Goal: Transaction & Acquisition: Purchase product/service

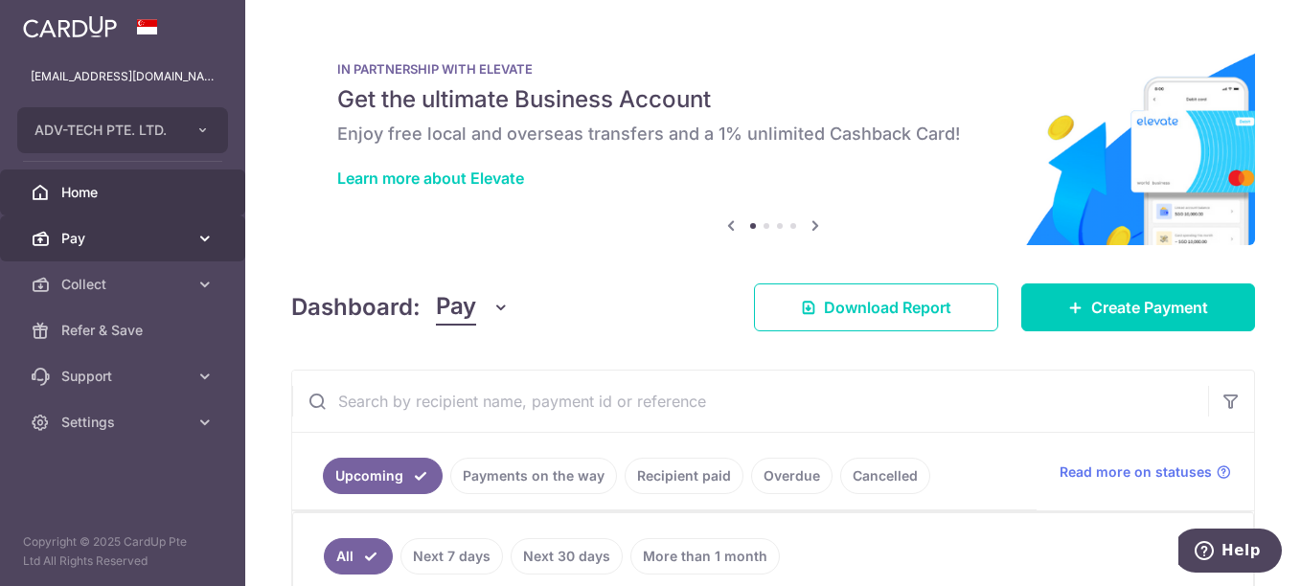
click at [137, 238] on span "Pay" at bounding box center [124, 238] width 126 height 19
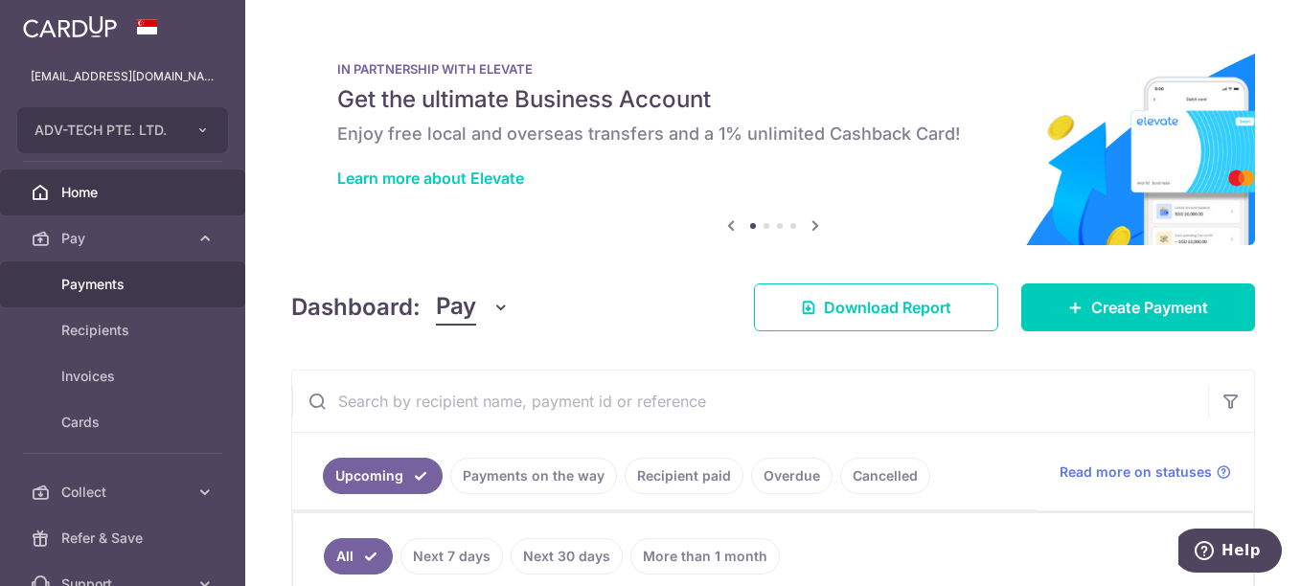
click at [123, 292] on span "Payments" at bounding box center [124, 284] width 126 height 19
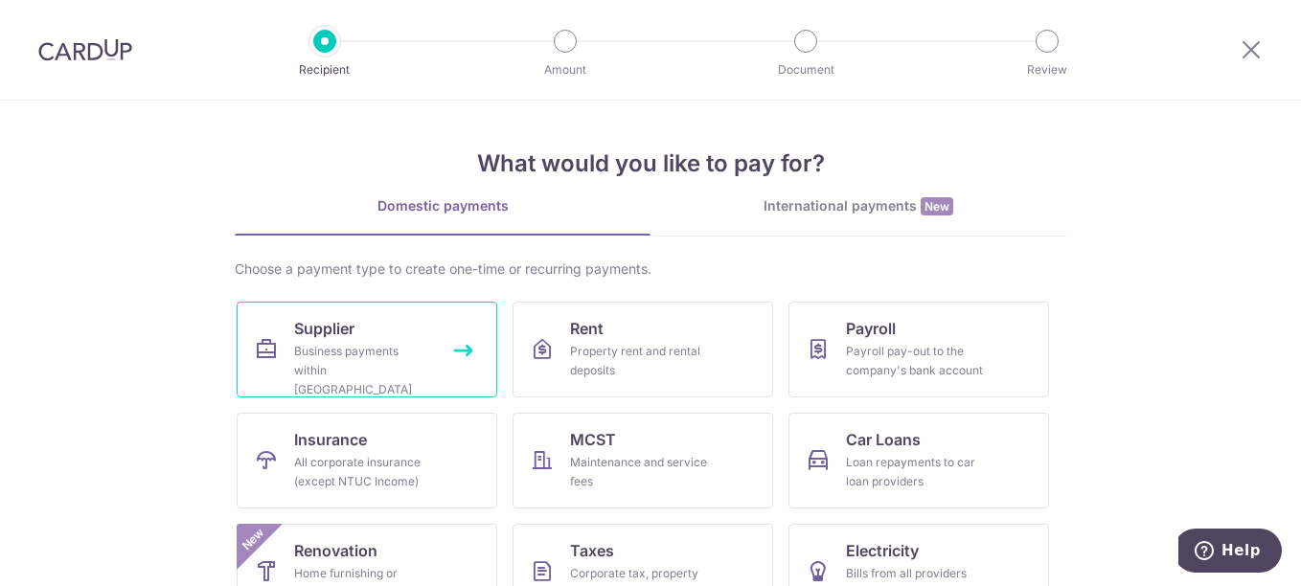
click at [371, 354] on div "Business payments within Singapore" at bounding box center [363, 370] width 138 height 57
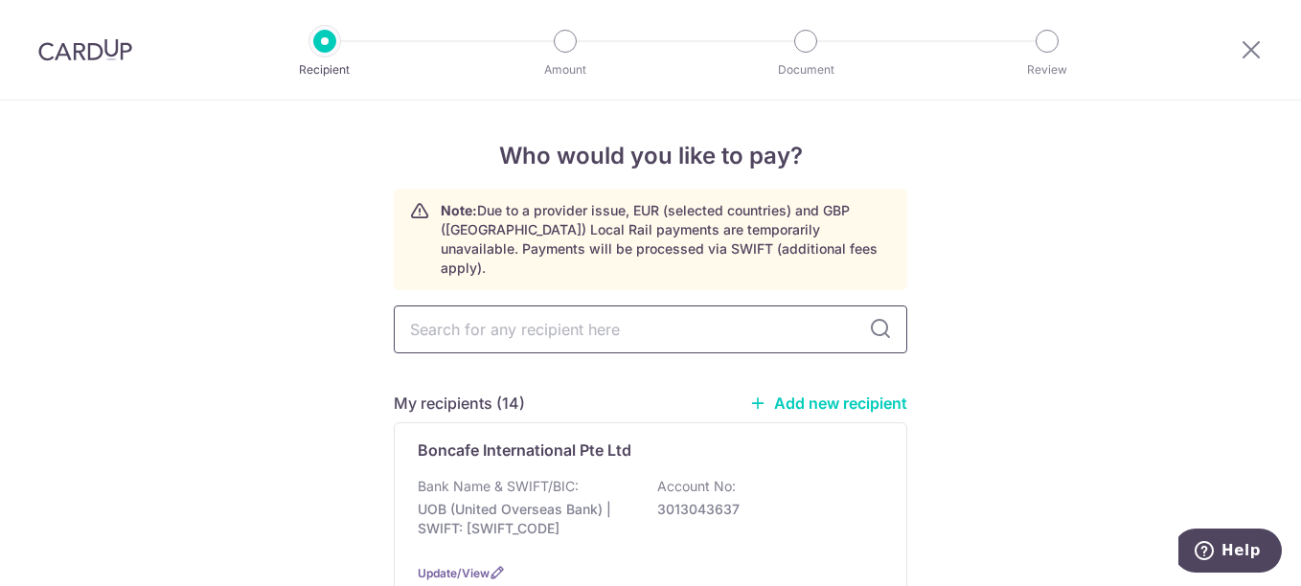
type input "q"
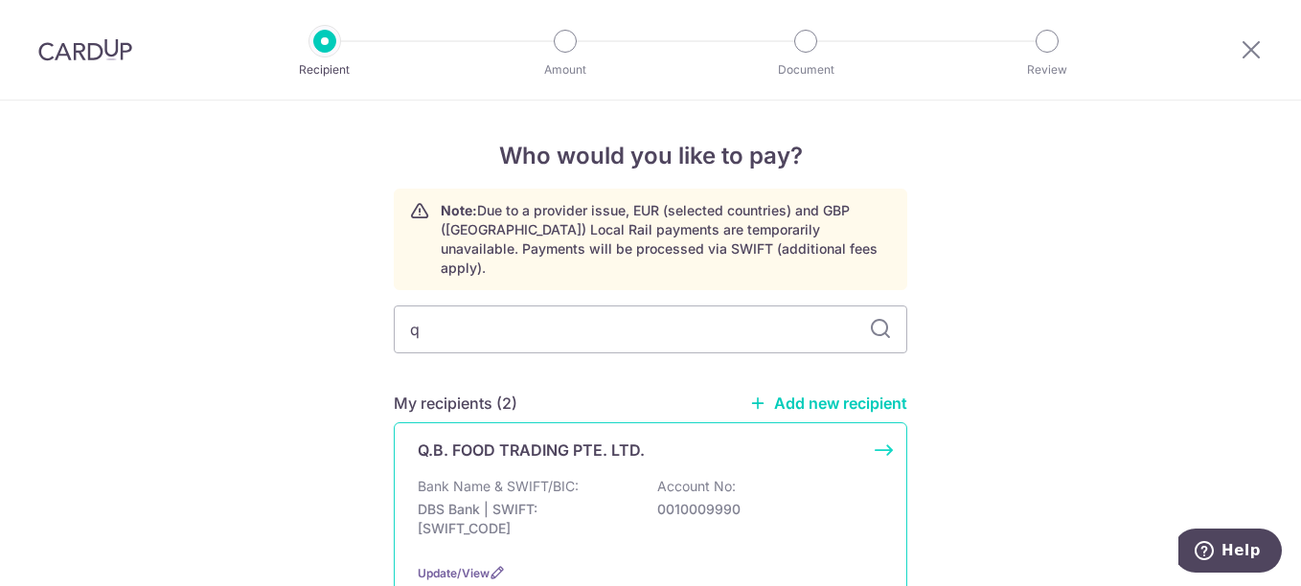
click at [468, 439] on p "Q.B. FOOD TRADING PTE. LTD." at bounding box center [531, 450] width 227 height 23
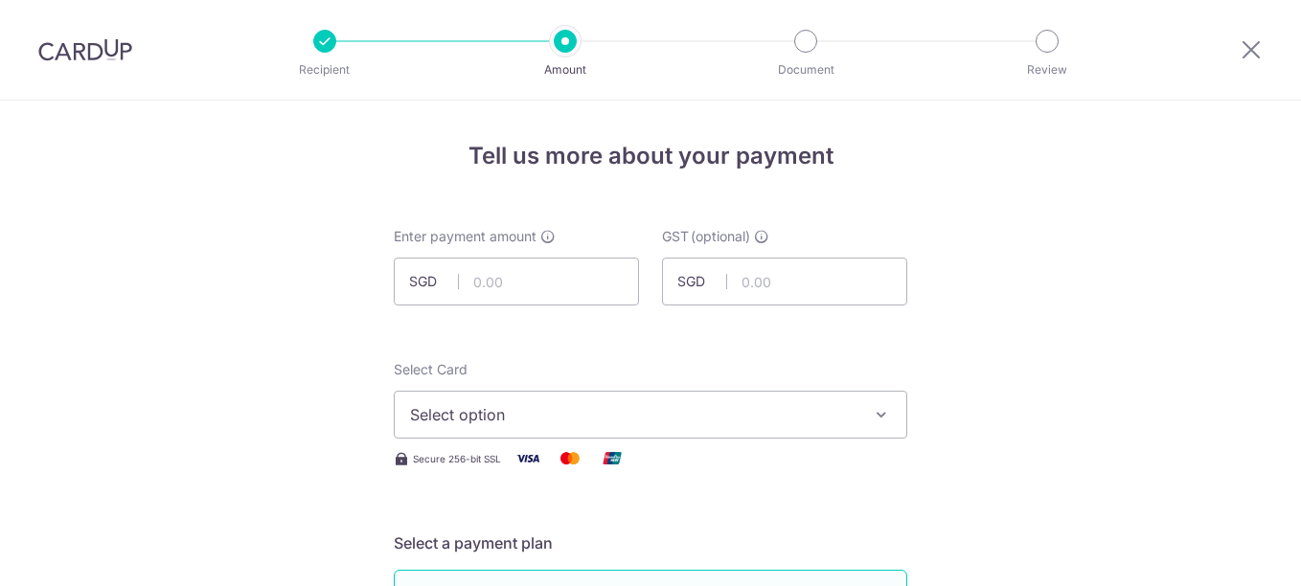
click at [530, 277] on input "text" at bounding box center [516, 282] width 245 height 48
type input "808.26"
click at [588, 436] on button "Select option" at bounding box center [651, 415] width 514 height 48
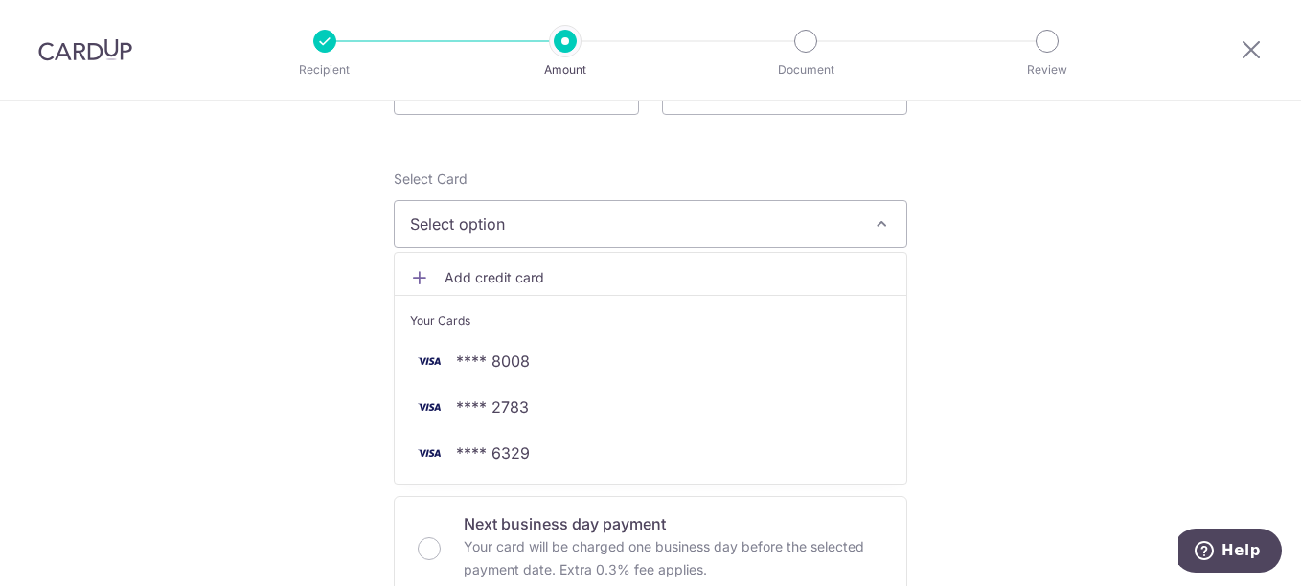
scroll to position [192, 0]
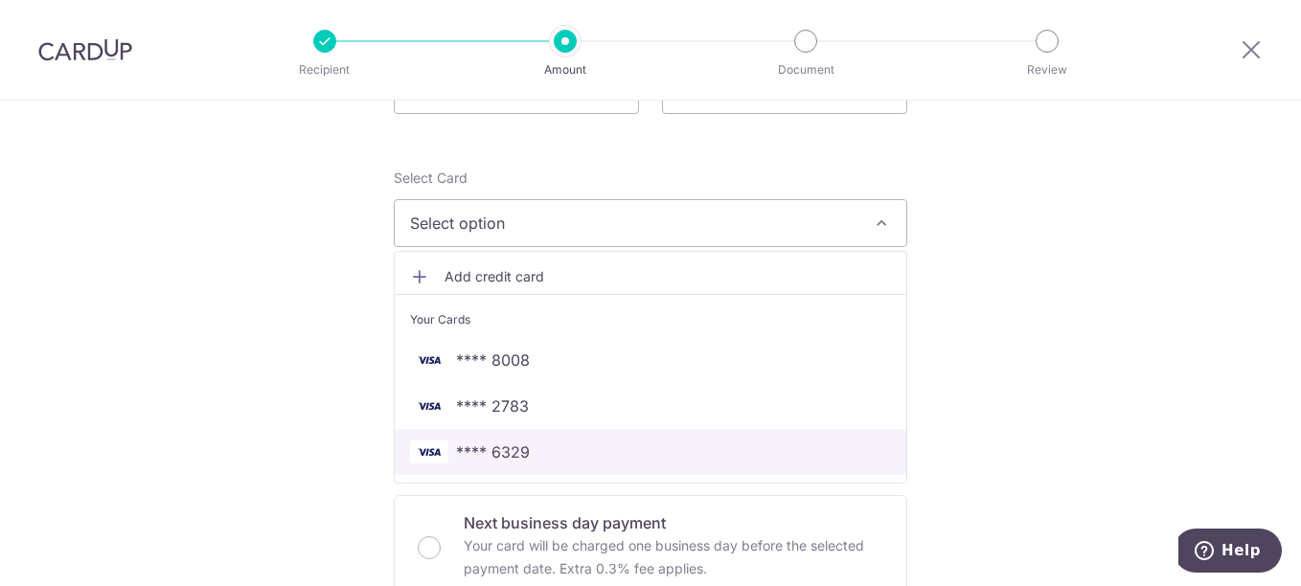
click at [522, 454] on span "**** 6329" at bounding box center [493, 452] width 74 height 23
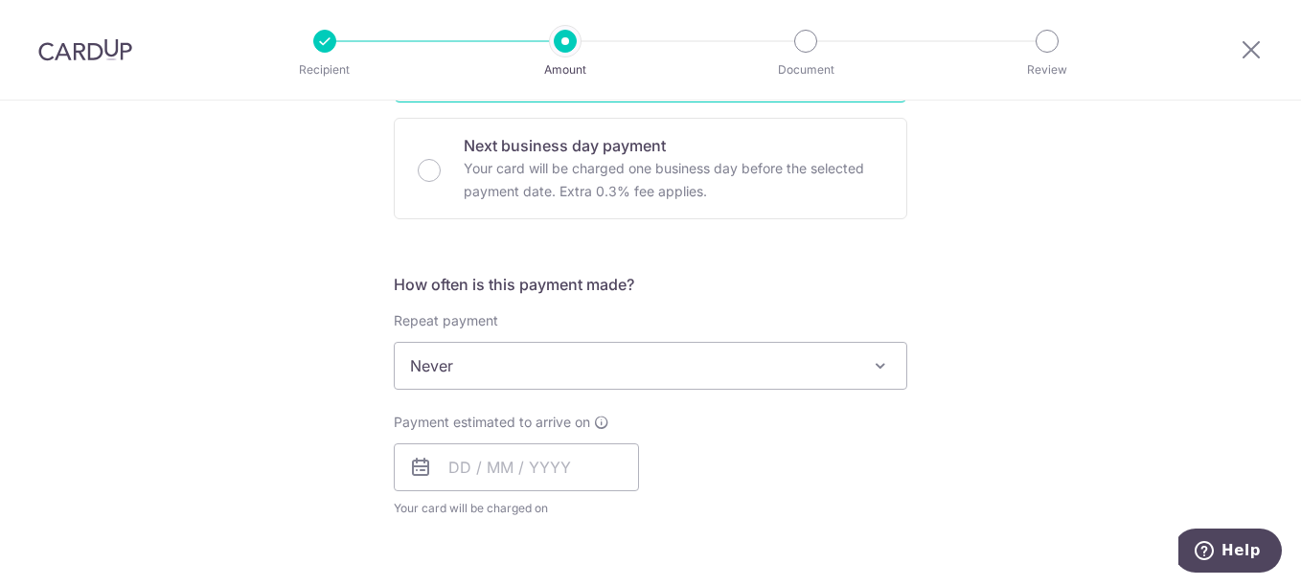
scroll to position [575, 0]
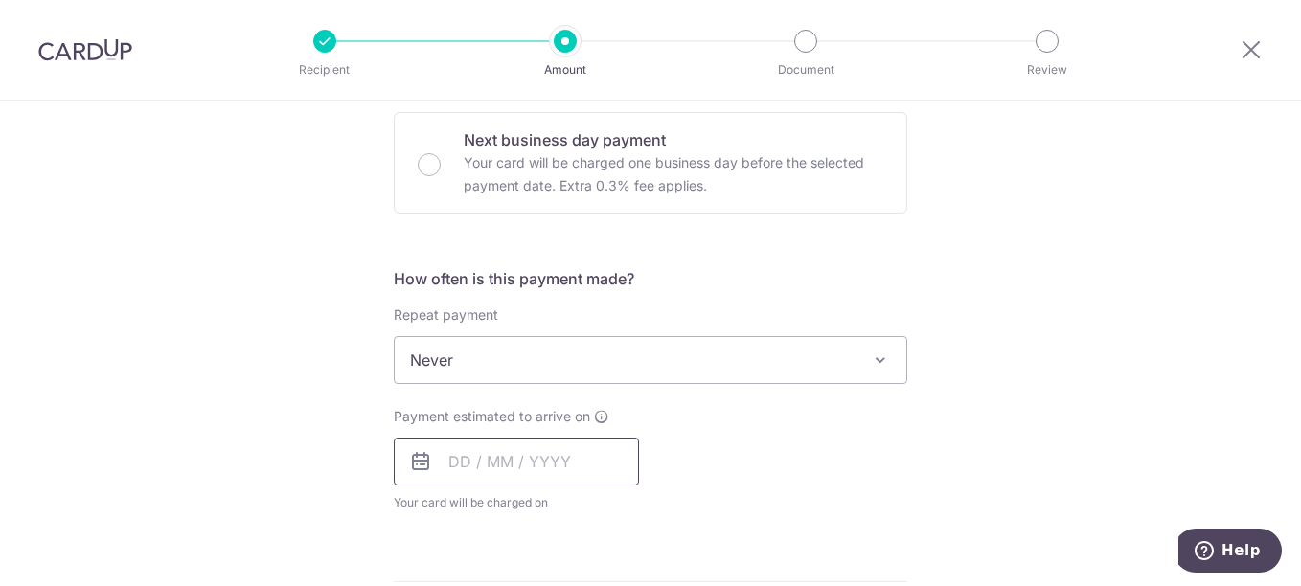
click at [475, 443] on input "text" at bounding box center [516, 462] width 245 height 48
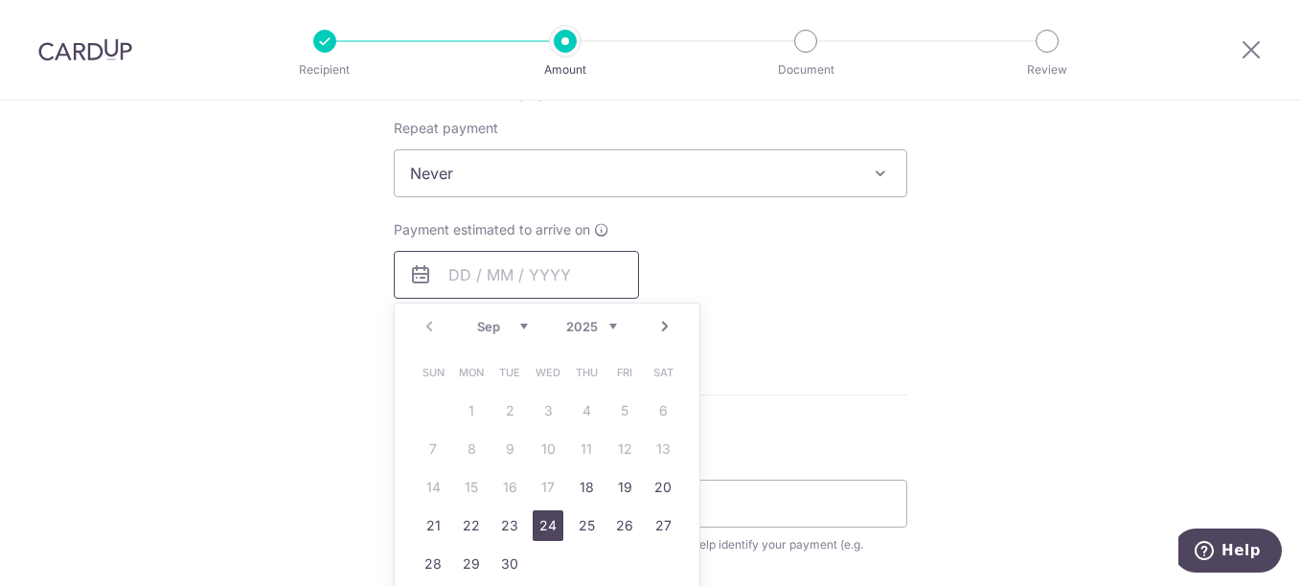
scroll to position [767, 0]
click at [579, 473] on link "18" at bounding box center [586, 483] width 31 height 31
type input "18/09/2025"
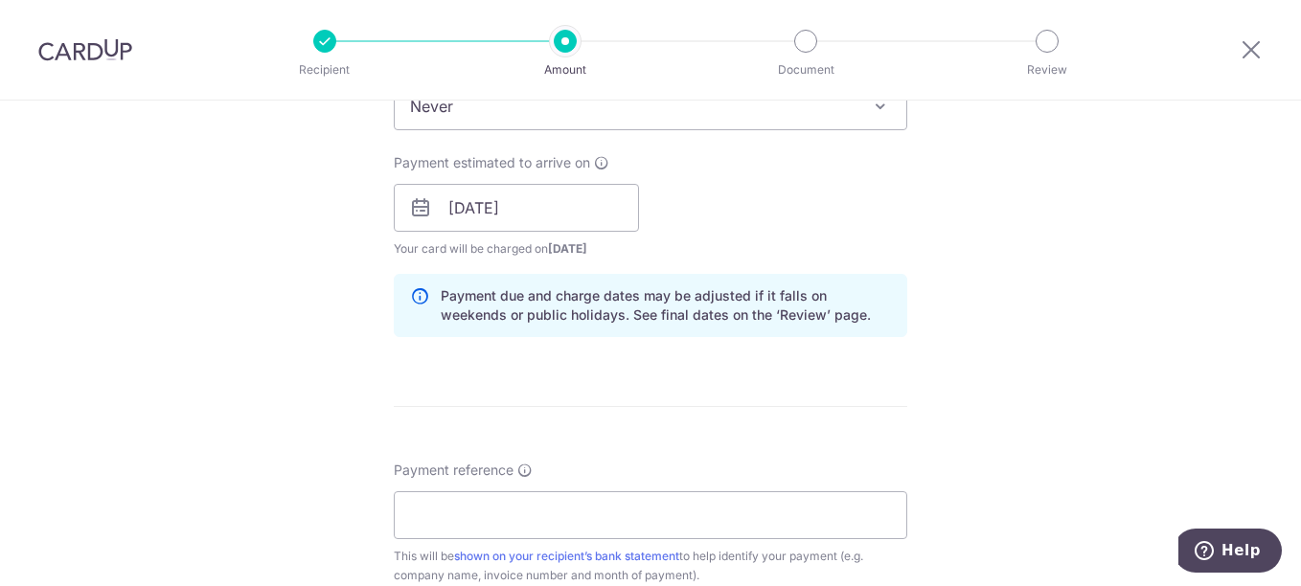
scroll to position [958, 0]
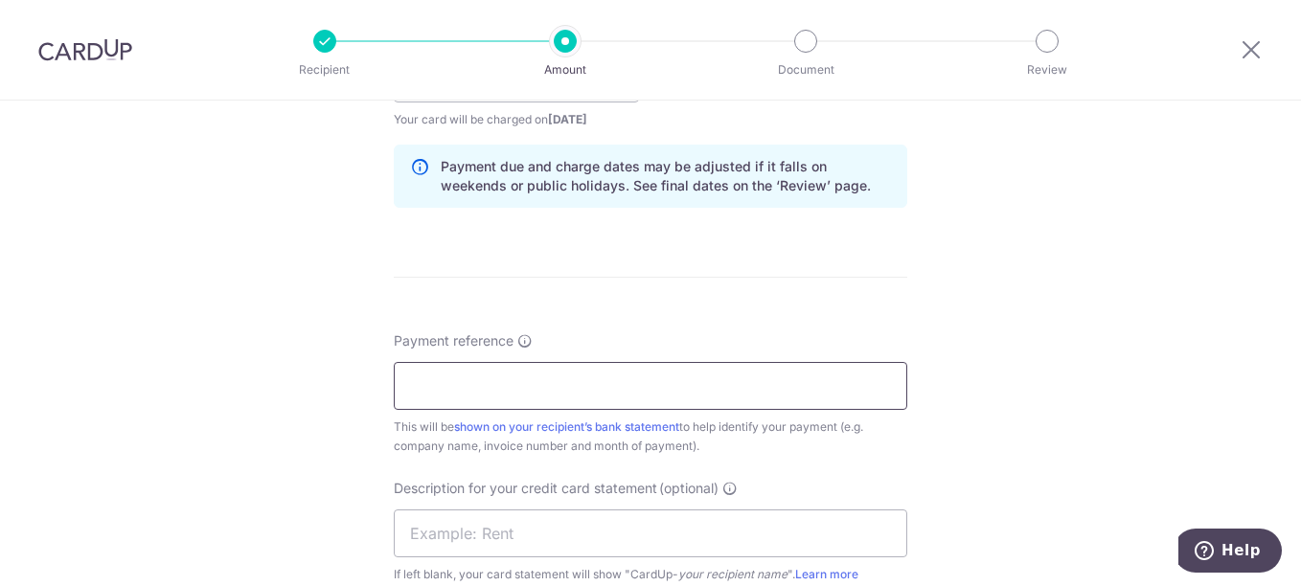
click at [468, 381] on input "Payment reference" at bounding box center [651, 386] width 514 height 48
type input "W"
click at [475, 385] on input "ADVTECH Wooly Bagel JC" at bounding box center [651, 386] width 514 height 48
click at [566, 391] on input "ADV Wooly Bagel JC" at bounding box center [651, 386] width 514 height 48
drag, startPoint x: 663, startPoint y: 384, endPoint x: 383, endPoint y: 361, distance: 280.7
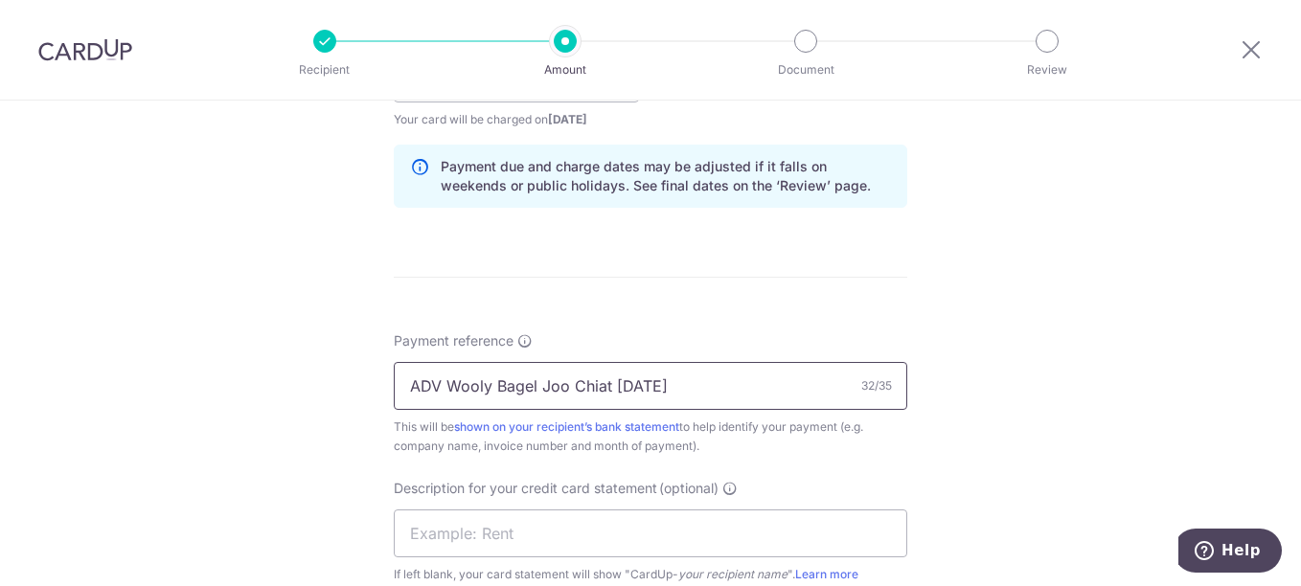
click at [383, 361] on div "Tell us more about your payment Enter payment amount SGD 808.26 808.26 GST (opt…" at bounding box center [650, 112] width 1301 height 1940
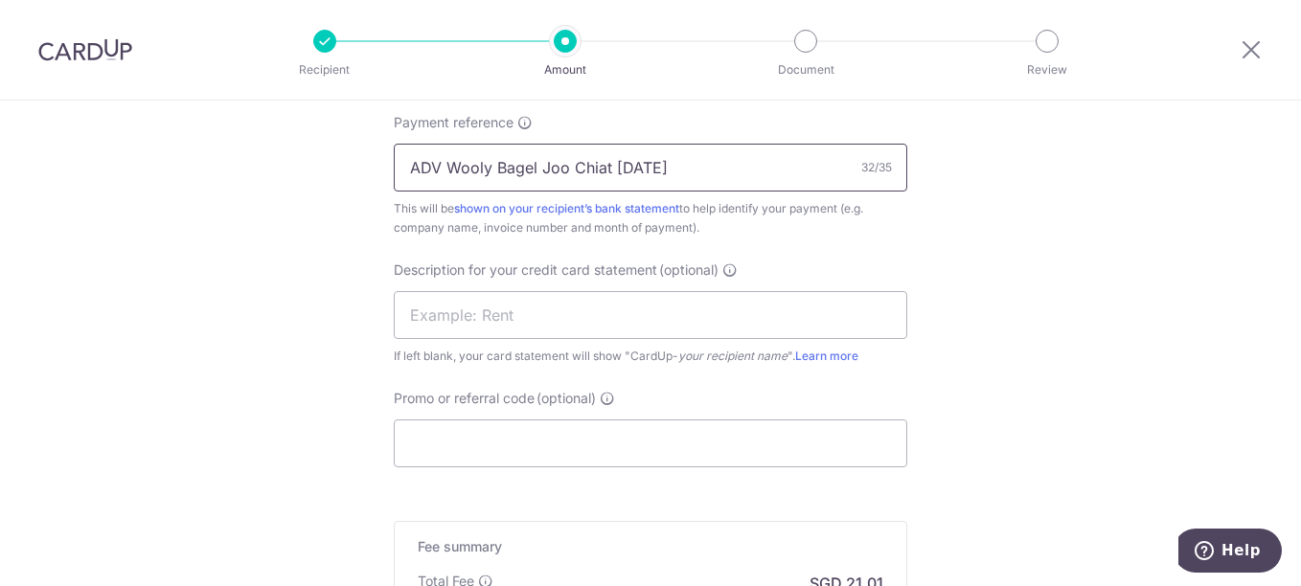
scroll to position [1246, 0]
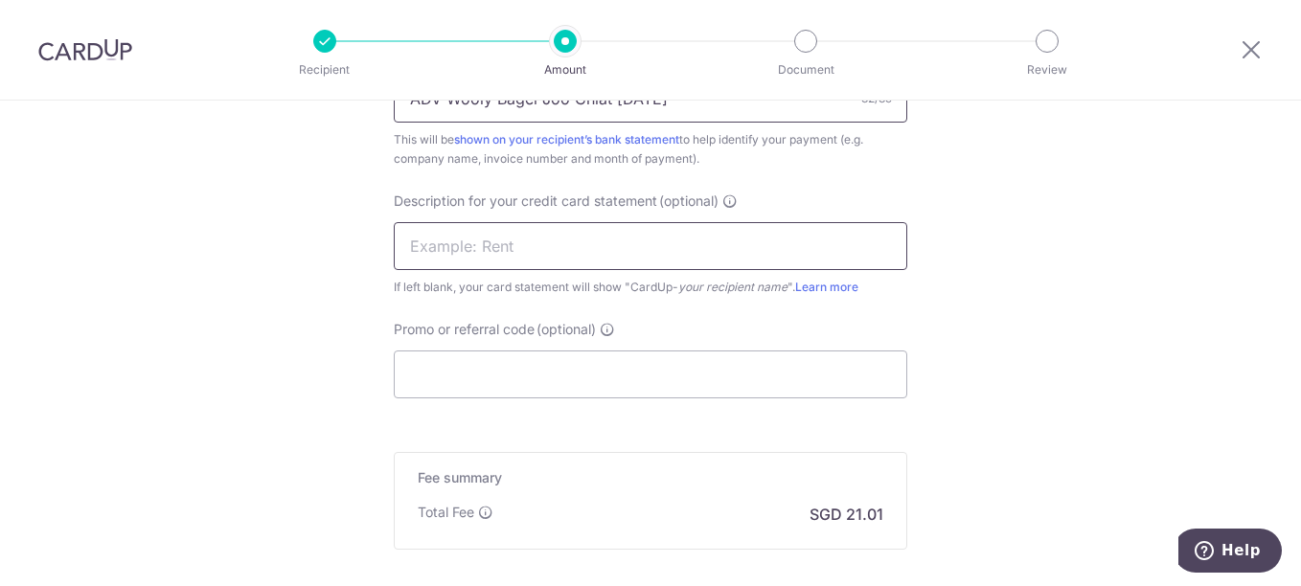
type input "ADV Wooly Bagel Joo Chiat Aug 25"
click at [489, 250] on input "text" at bounding box center [651, 246] width 514 height 48
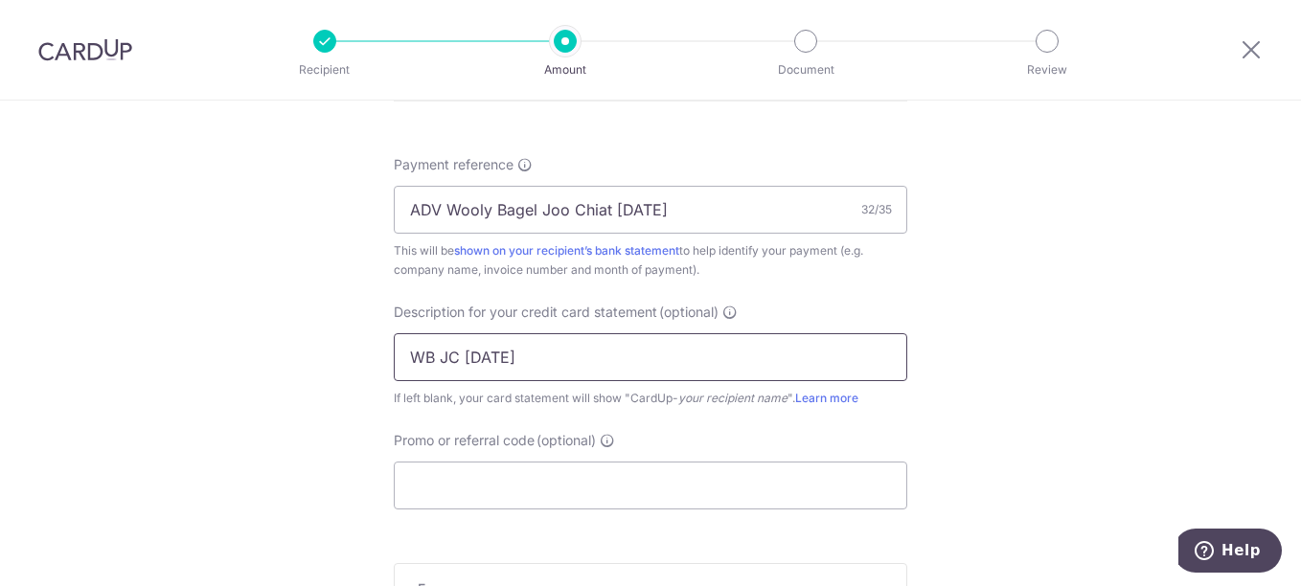
scroll to position [1437, 0]
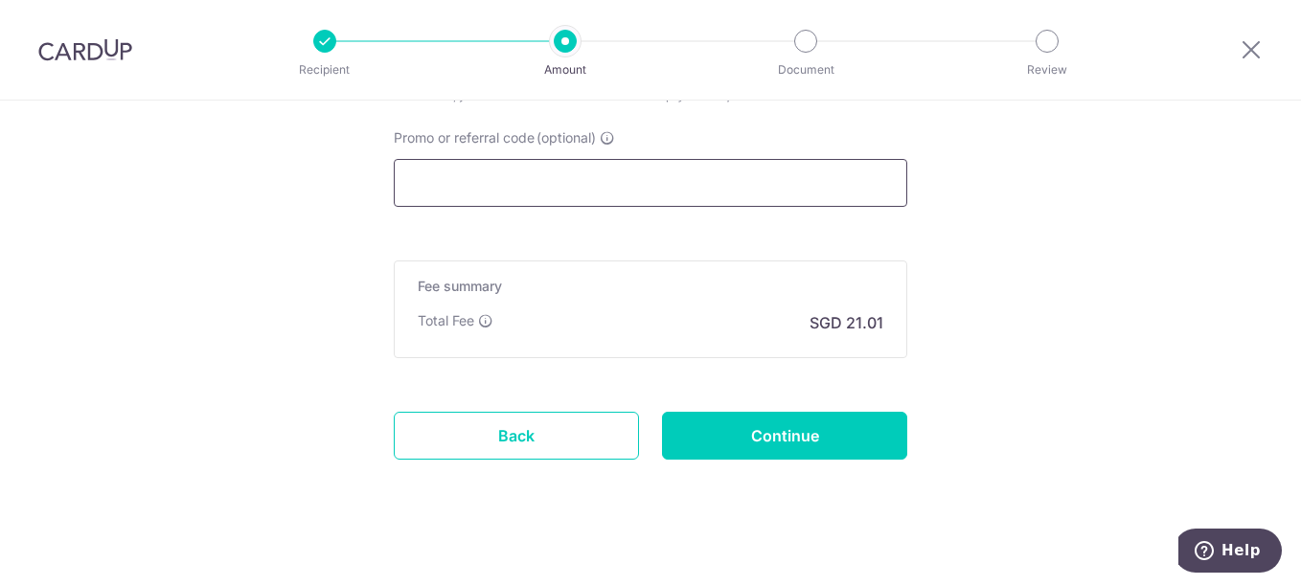
type input "WB JC Aug 25"
click at [527, 196] on input "Promo or referral code (optional)" at bounding box center [651, 183] width 514 height 48
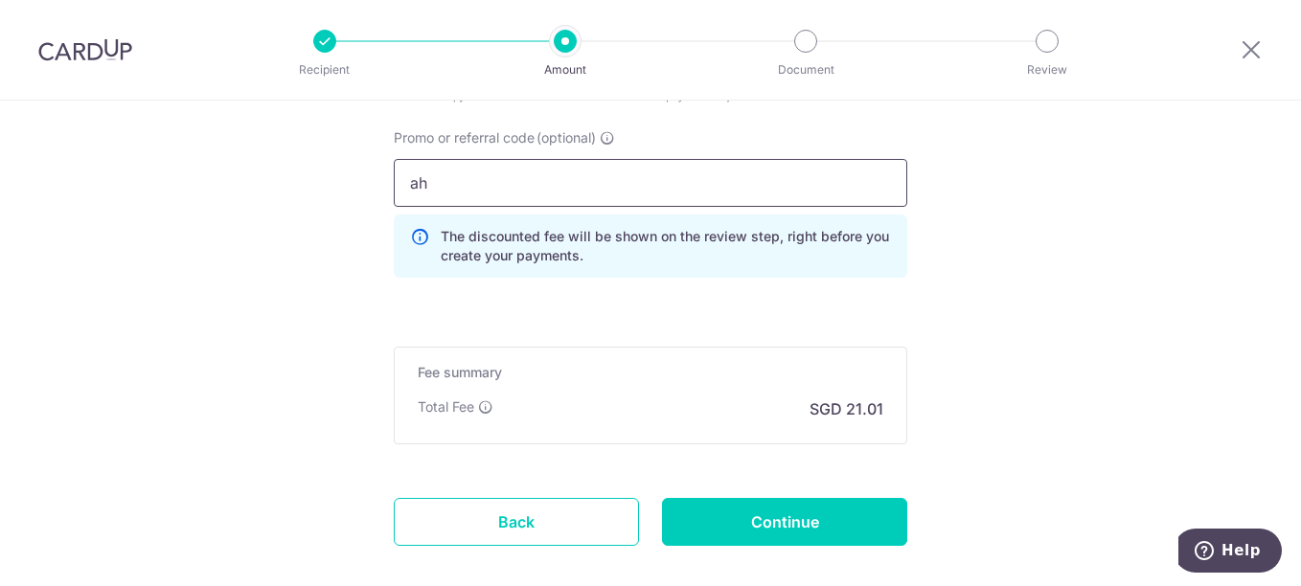
type input "a"
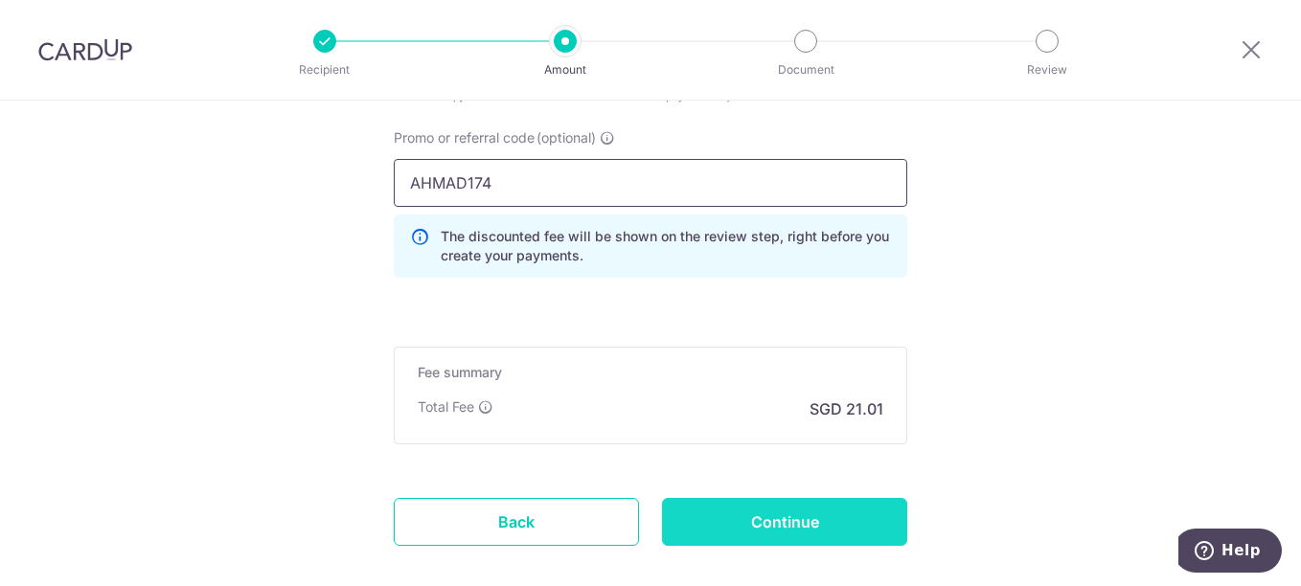
type input "AHMAD174"
click at [746, 508] on input "Continue" at bounding box center [784, 522] width 245 height 48
type input "Create Schedule"
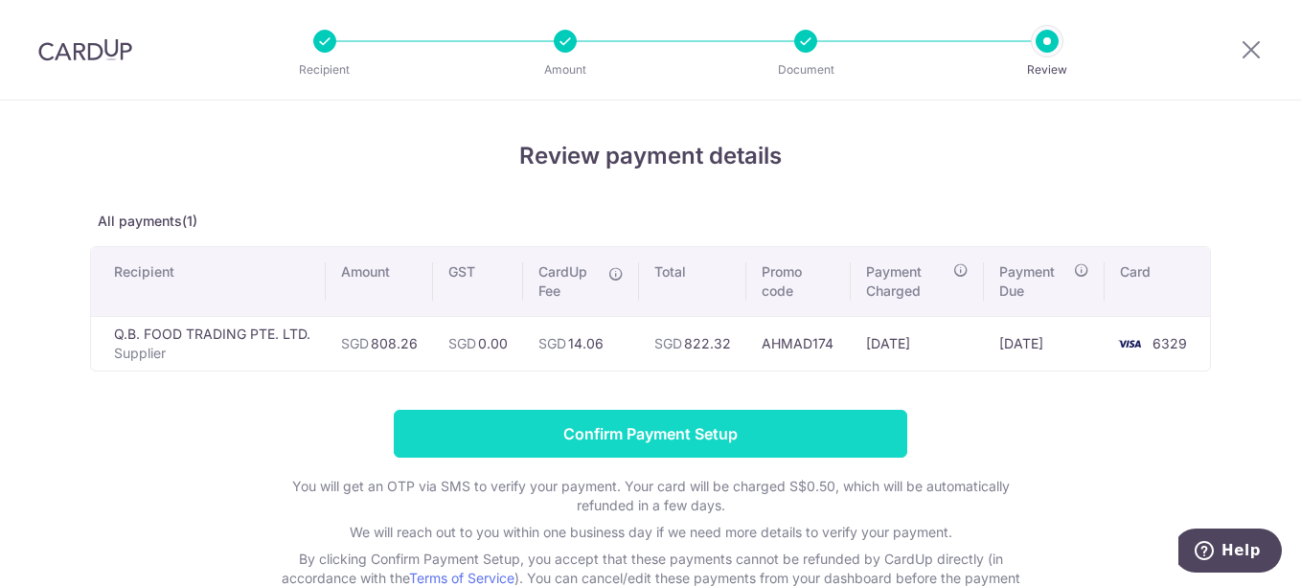
click at [780, 447] on input "Confirm Payment Setup" at bounding box center [651, 434] width 514 height 48
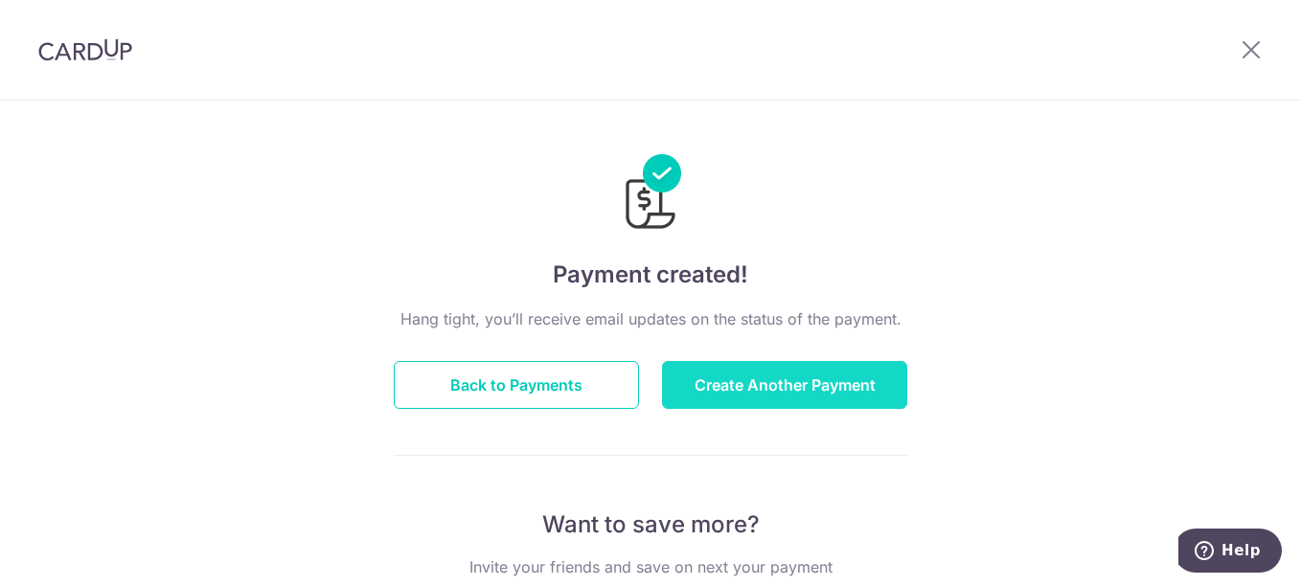
click at [852, 373] on button "Create Another Payment" at bounding box center [784, 385] width 245 height 48
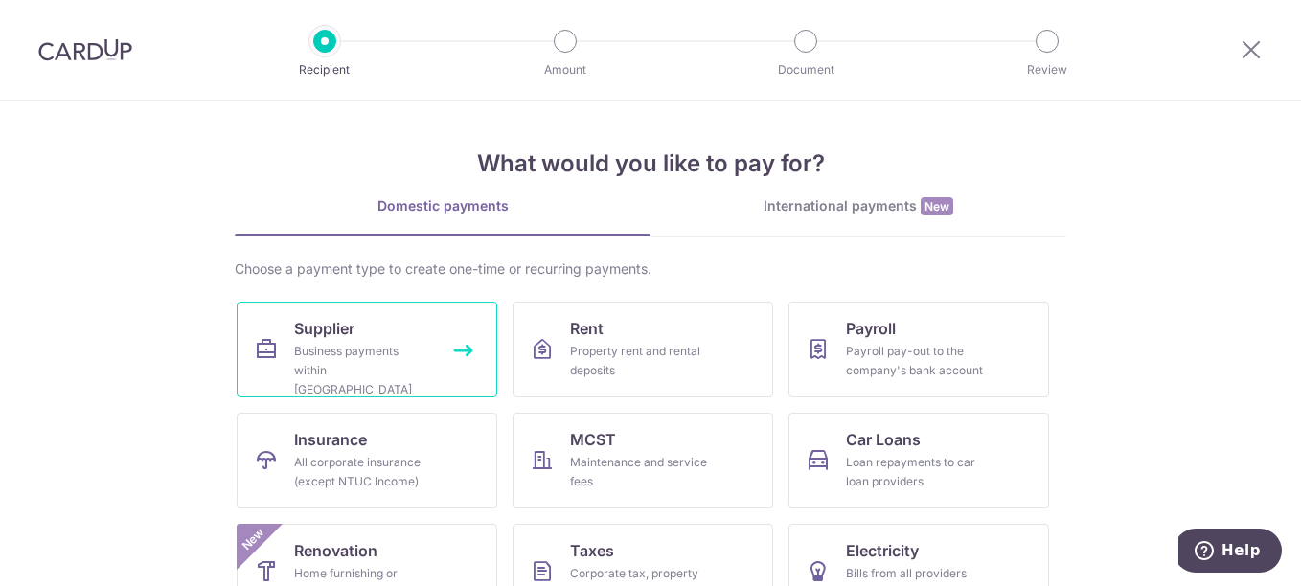
click at [355, 353] on div "Business payments within [GEOGRAPHIC_DATA]" at bounding box center [363, 370] width 138 height 57
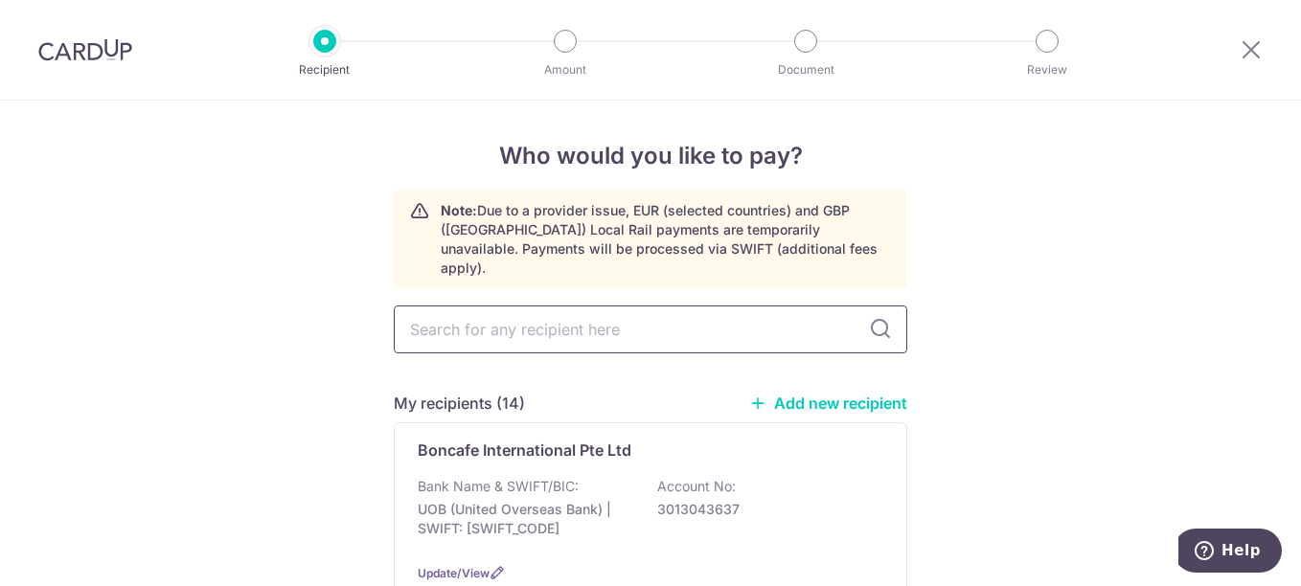
type input "Q"
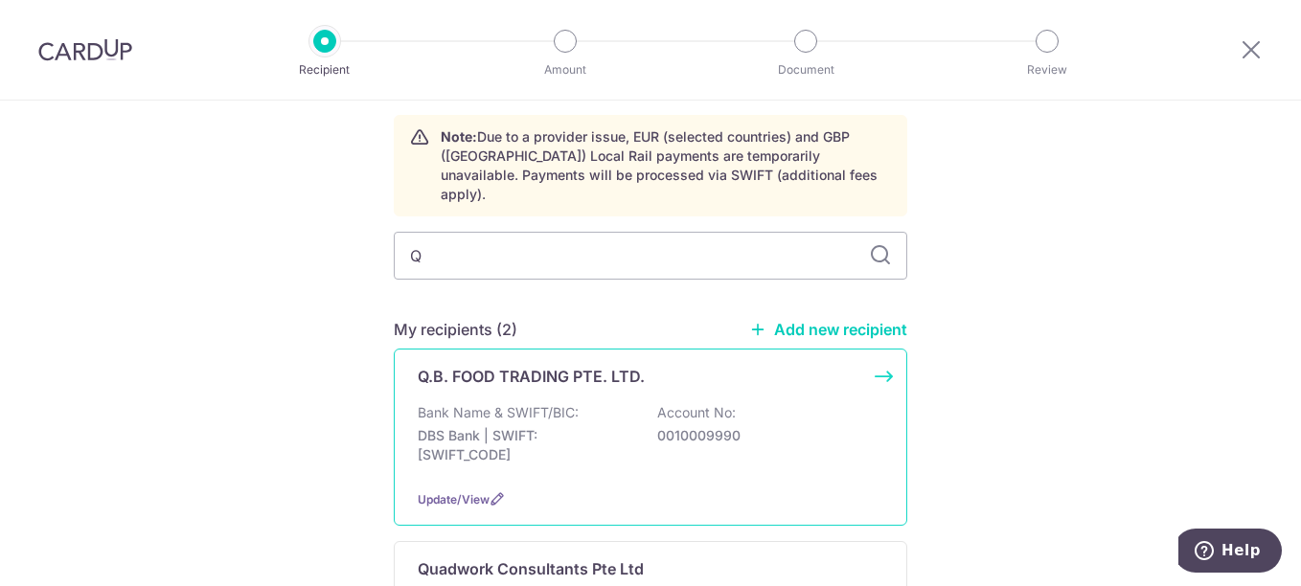
scroll to position [96, 0]
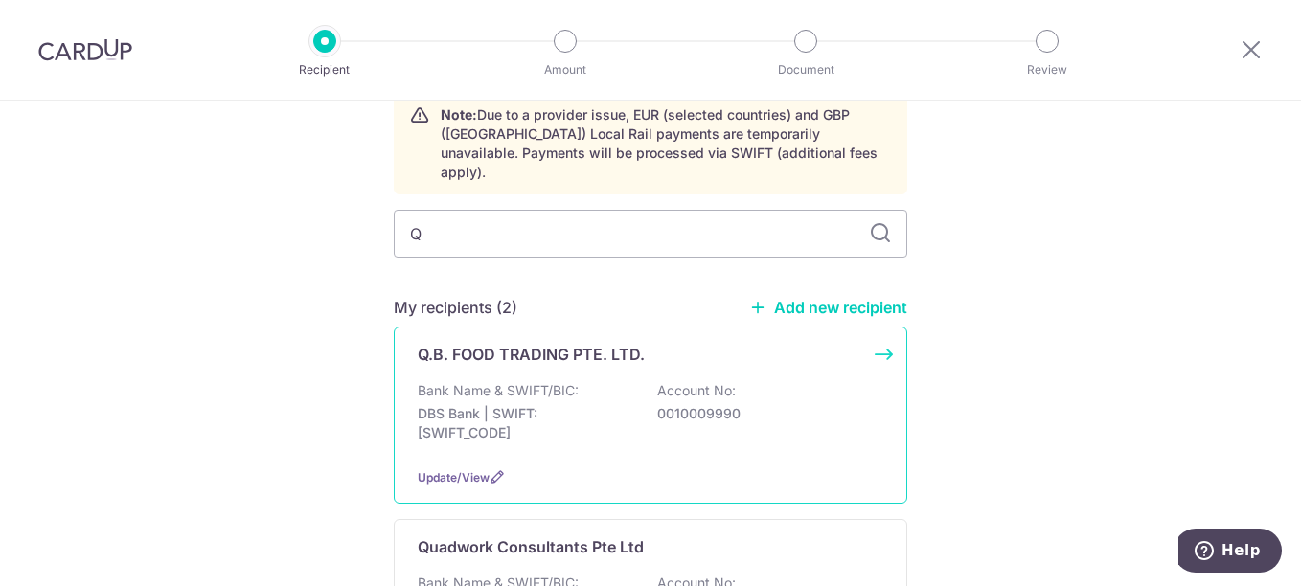
click at [515, 381] on p "Bank Name & SWIFT/BIC:" at bounding box center [498, 390] width 161 height 19
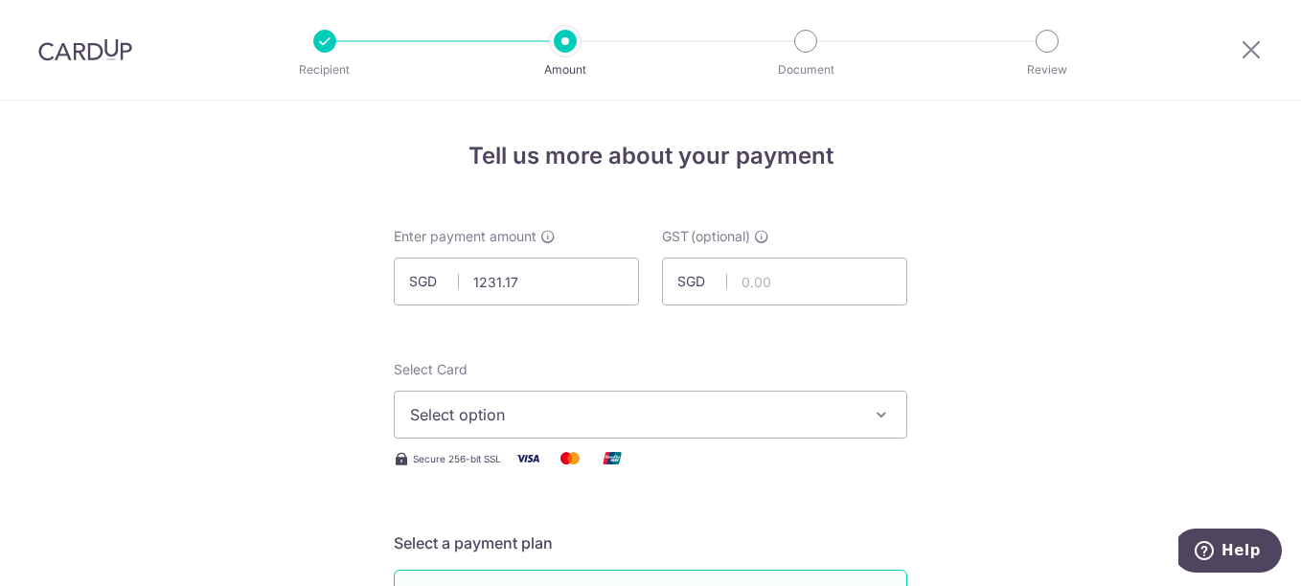
type input "1,231.17"
click at [540, 414] on span "Select option" at bounding box center [633, 414] width 447 height 23
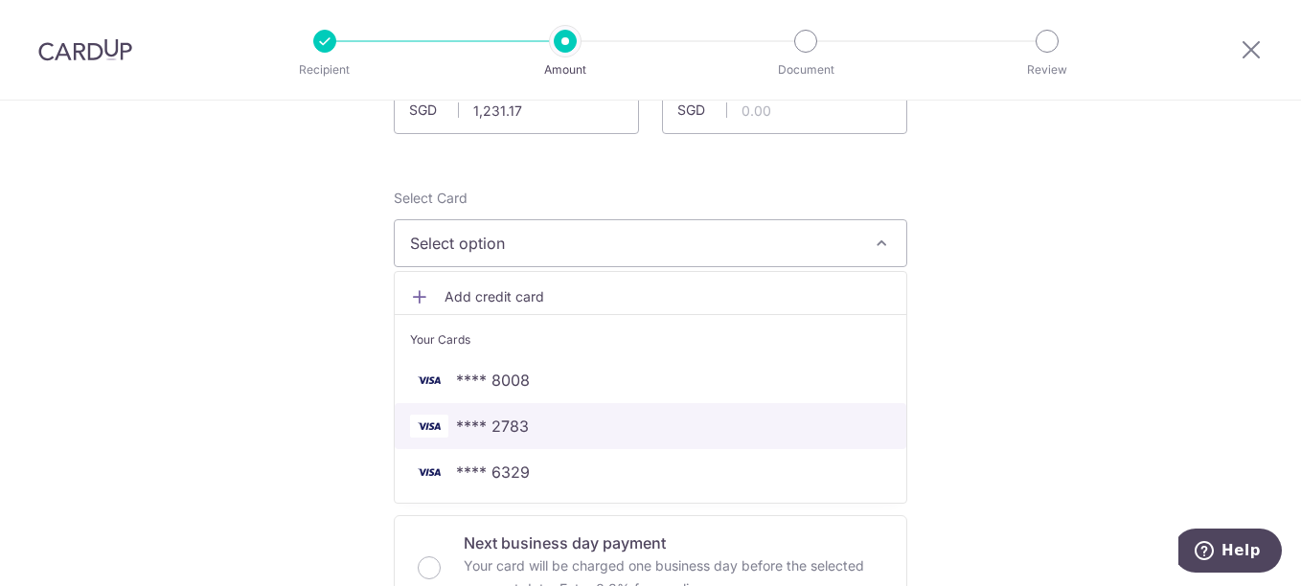
scroll to position [192, 0]
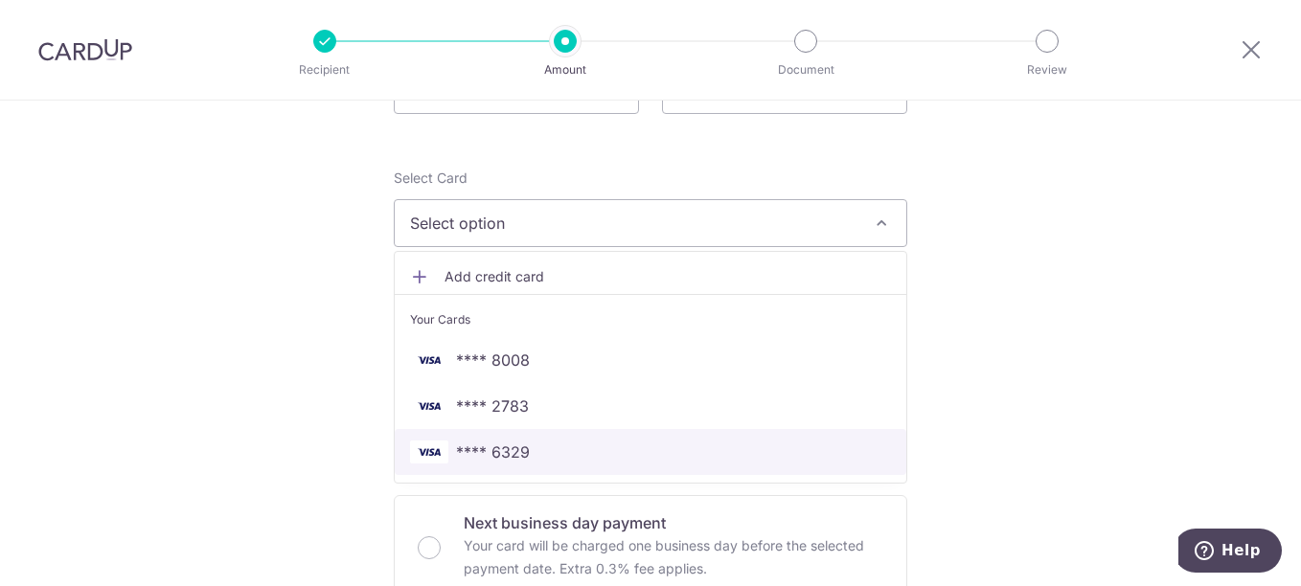
click at [516, 453] on span "**** 6329" at bounding box center [493, 452] width 74 height 23
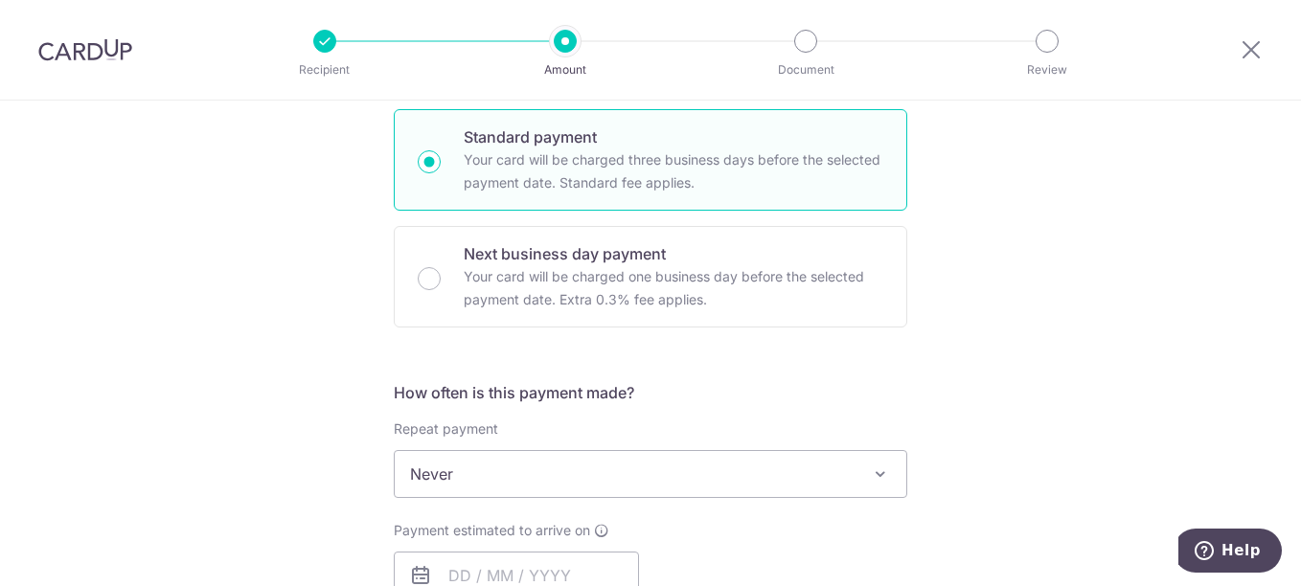
scroll to position [575, 0]
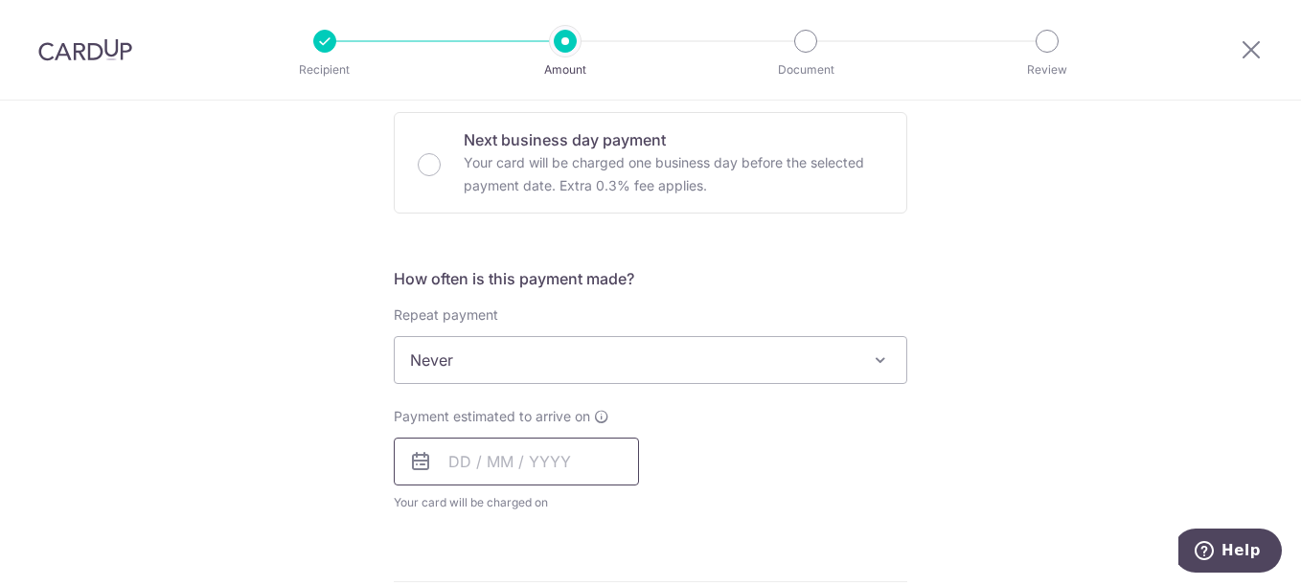
click at [470, 461] on input "text" at bounding box center [516, 462] width 245 height 48
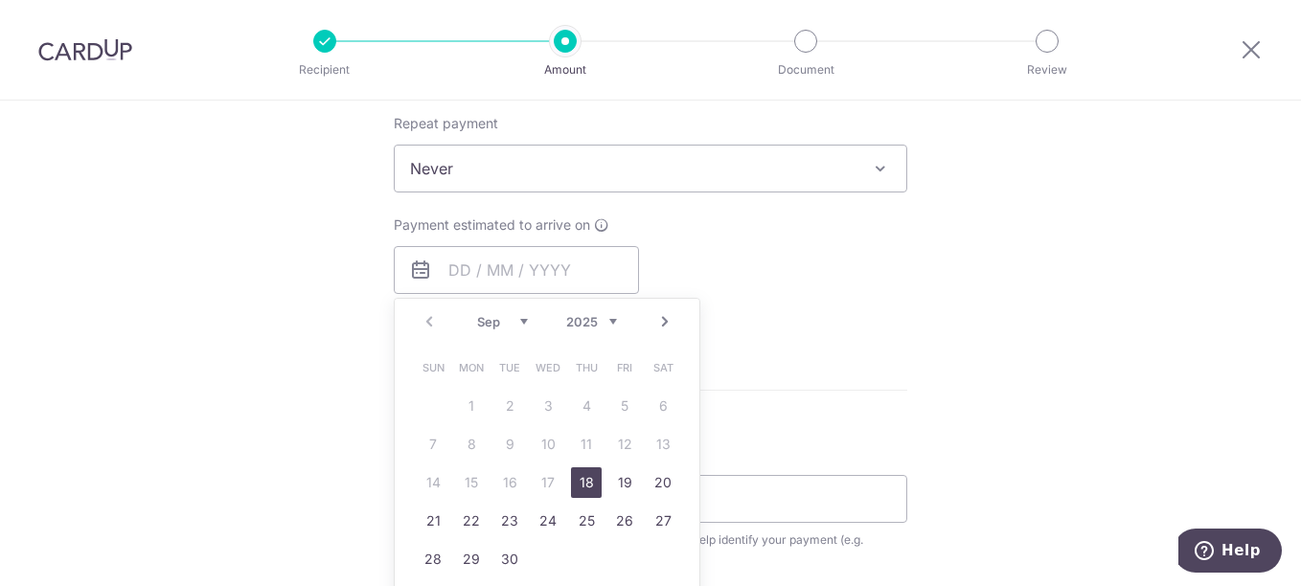
click at [585, 483] on link "18" at bounding box center [586, 483] width 31 height 31
type input "18/09/2025"
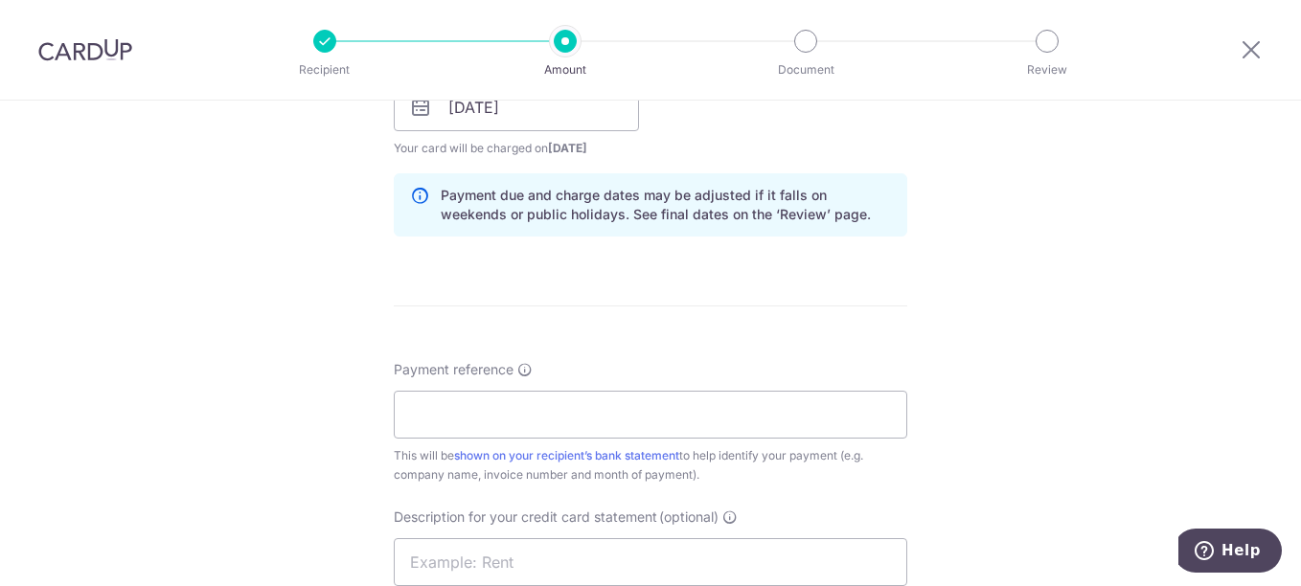
scroll to position [958, 0]
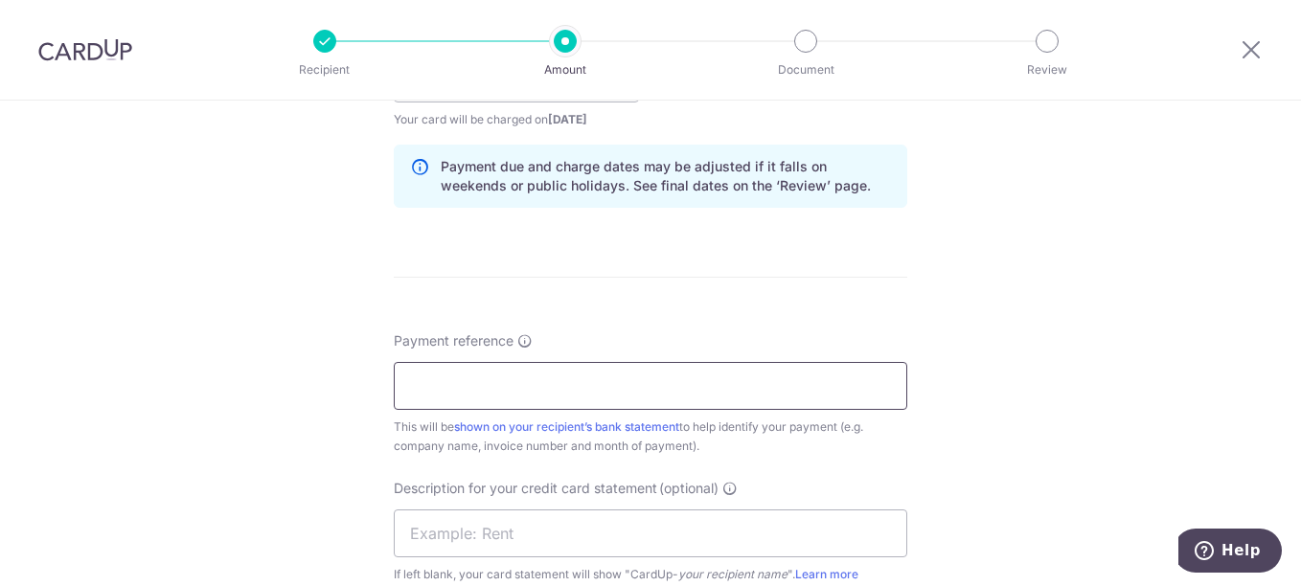
click at [543, 378] on input "Payment reference" at bounding box center [651, 386] width 514 height 48
type input "w"
paste input "ADV Wooly Bagel Joo Chiat Aug 25"
click at [538, 384] on input "ADV Wooly Bagel Joo Chiat Aug 25" at bounding box center [651, 386] width 514 height 48
drag, startPoint x: 606, startPoint y: 385, endPoint x: 530, endPoint y: 383, distance: 75.7
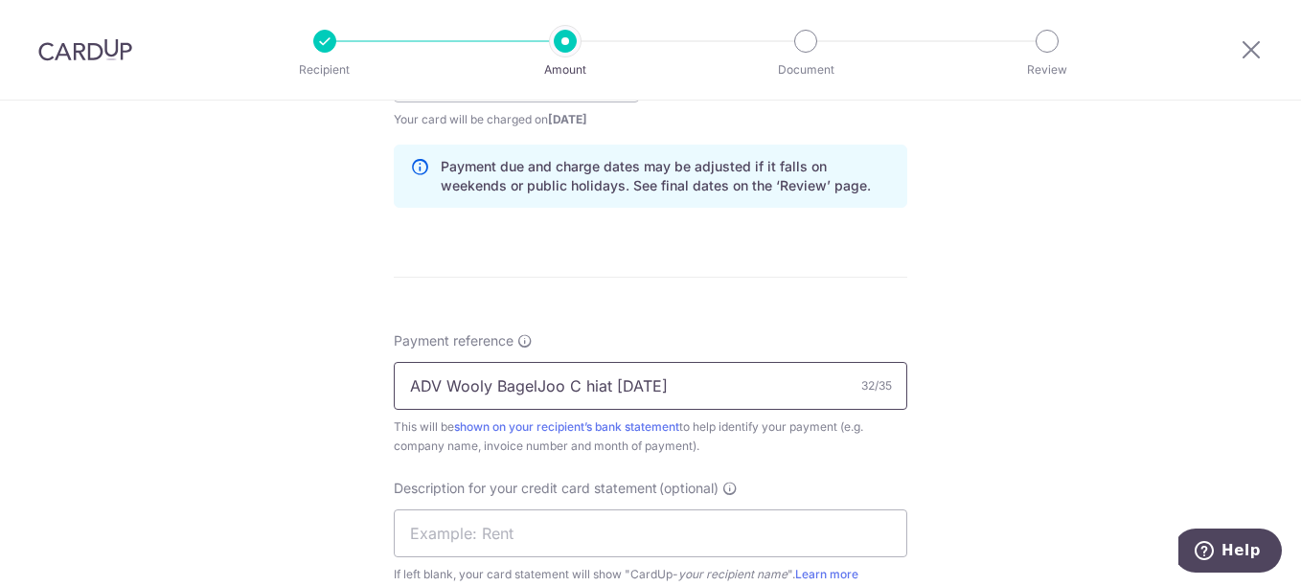
click at [530, 383] on input "ADV Wooly BagelJoo C hiat Aug 25" at bounding box center [651, 386] width 514 height 48
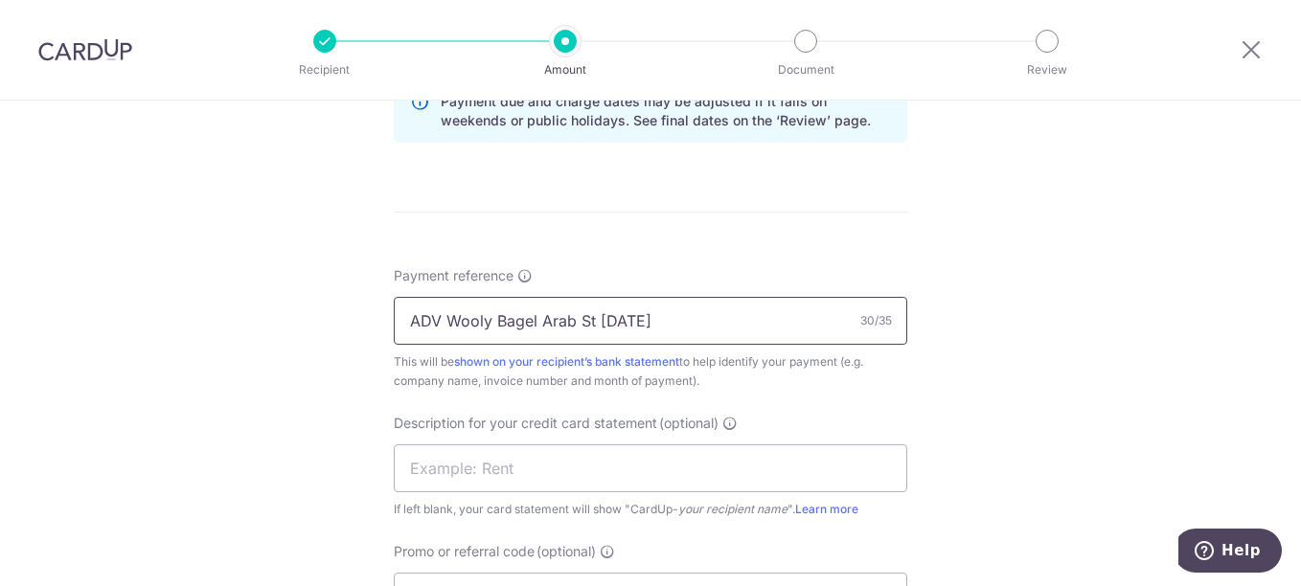
scroll to position [1054, 0]
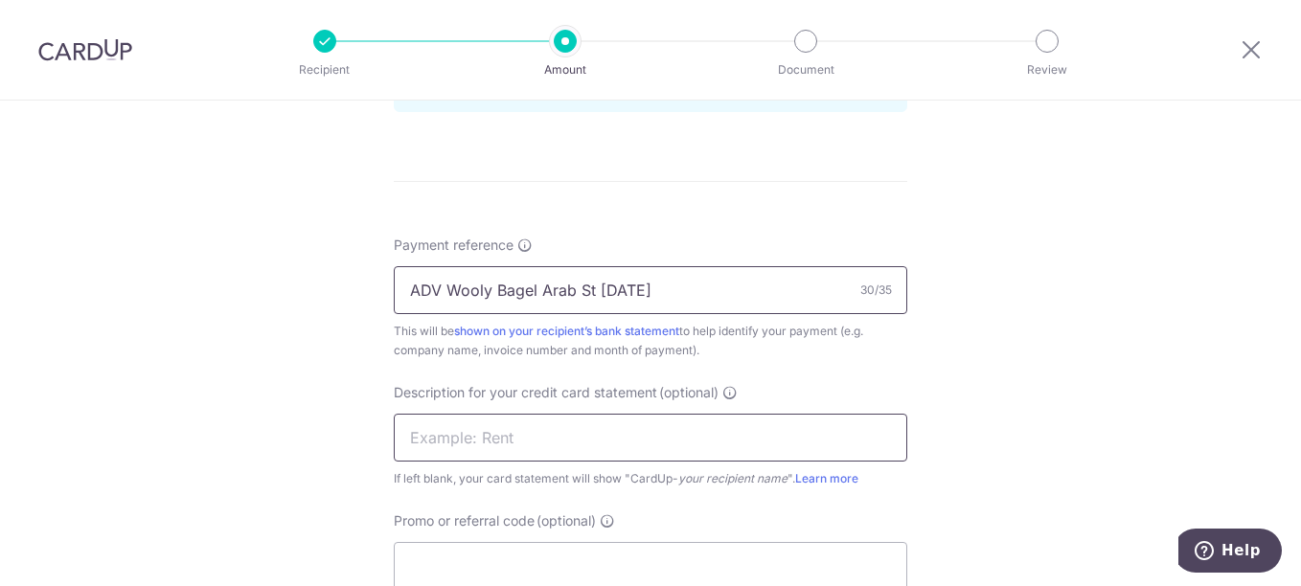
type input "ADV Wooly Bagel Arab St Aug 25"
click at [498, 438] on input "text" at bounding box center [651, 438] width 514 height 48
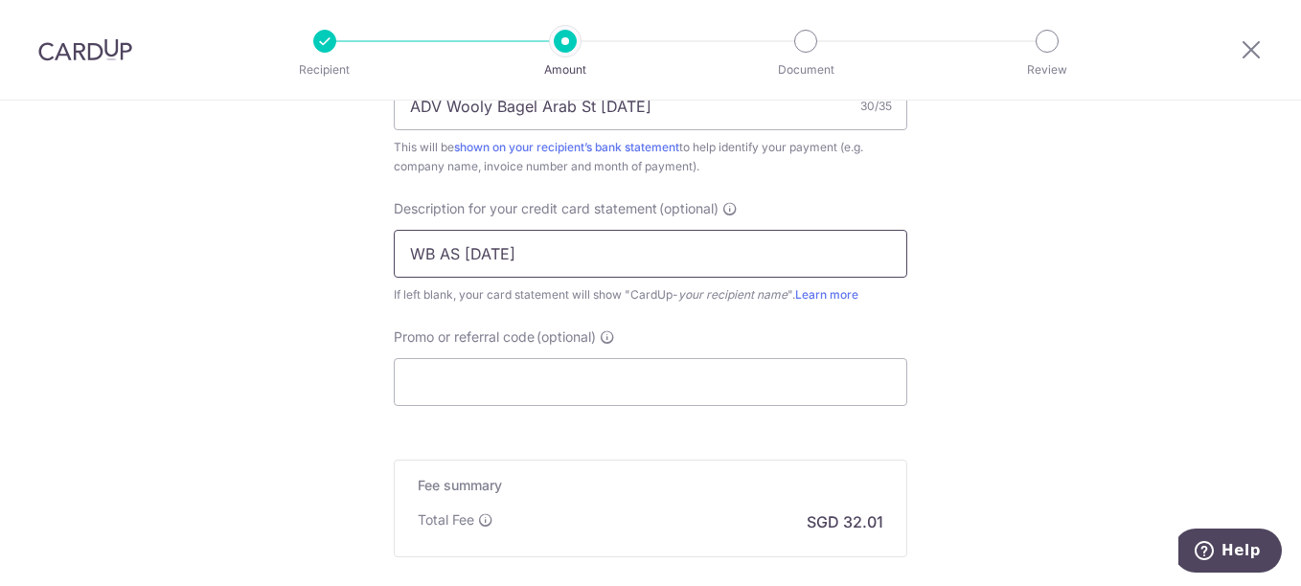
scroll to position [1246, 0]
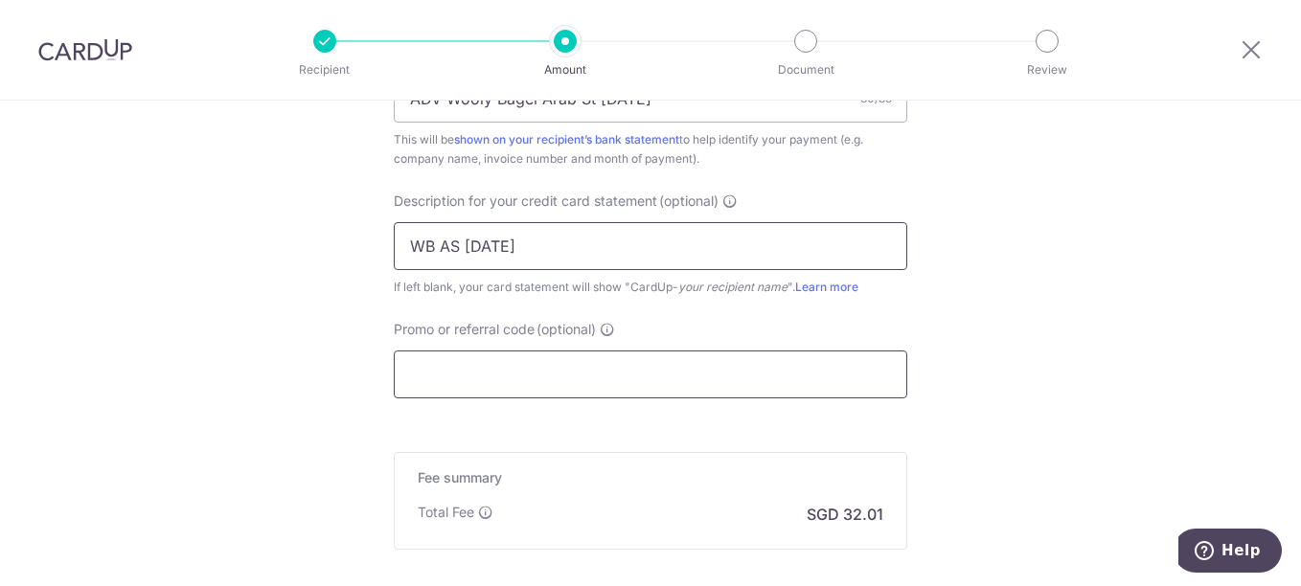
type input "WB AS Aug 25"
click at [509, 380] on input "Promo or referral code (optional)" at bounding box center [651, 375] width 514 height 48
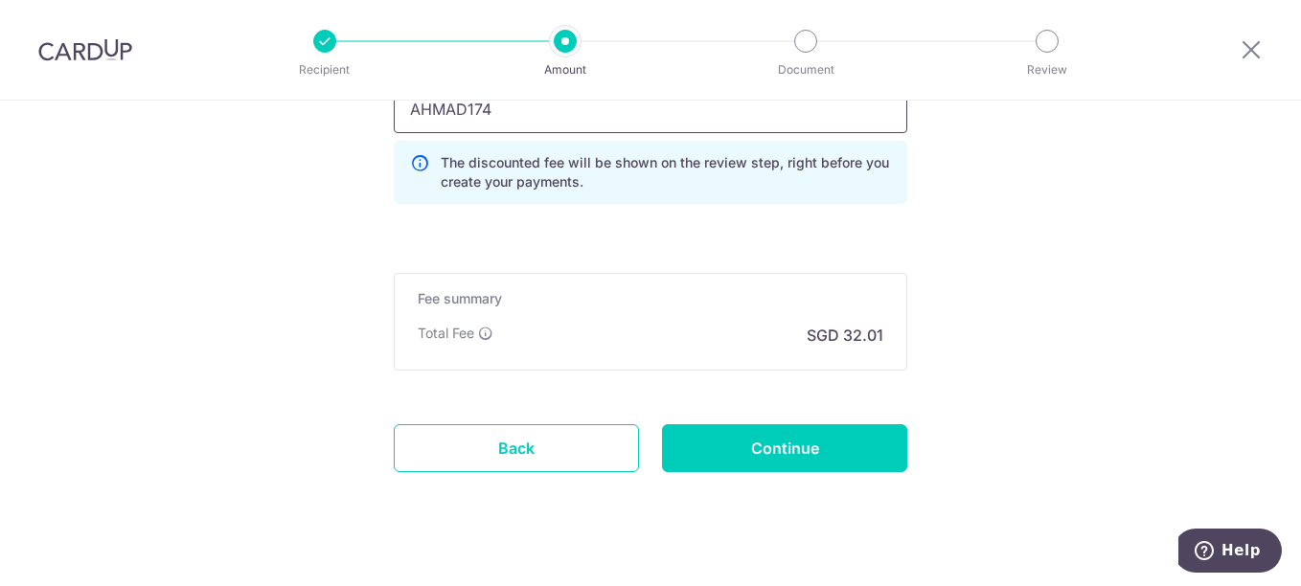
scroll to position [1533, 0]
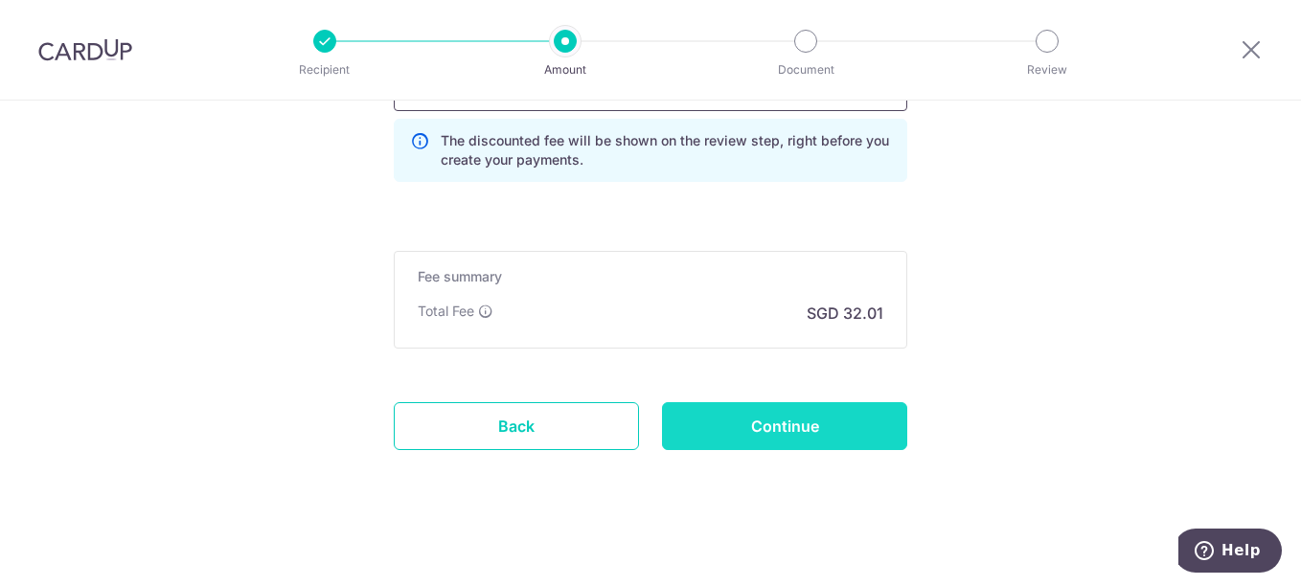
type input "AHMAD174"
click at [819, 415] on input "Continue" at bounding box center [784, 426] width 245 height 48
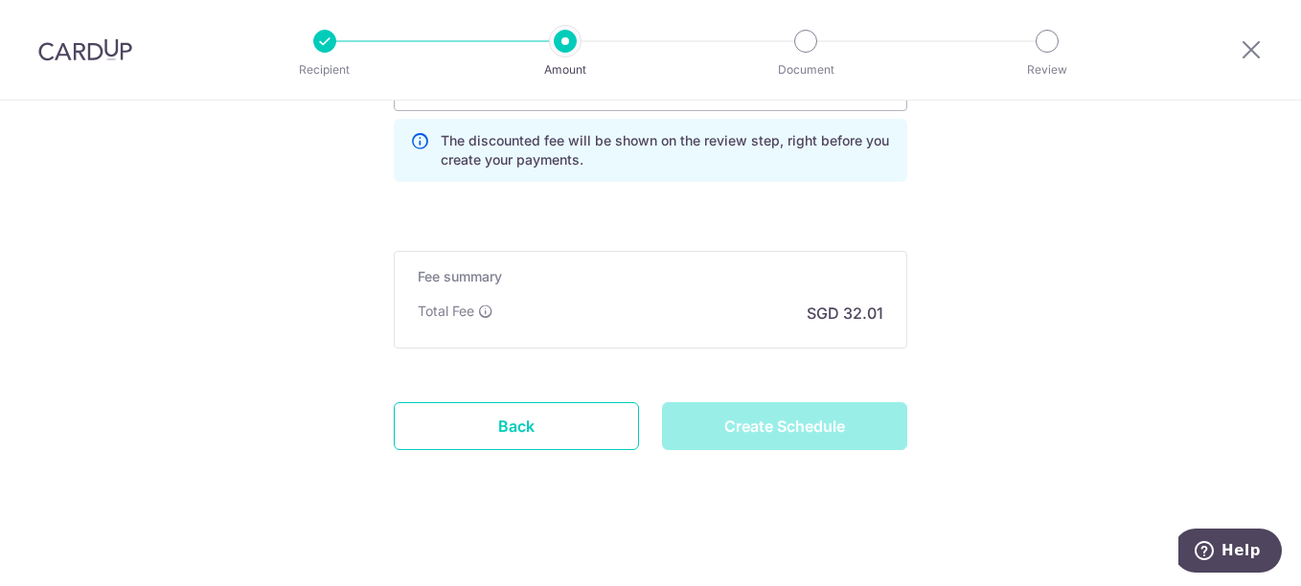
type input "Create Schedule"
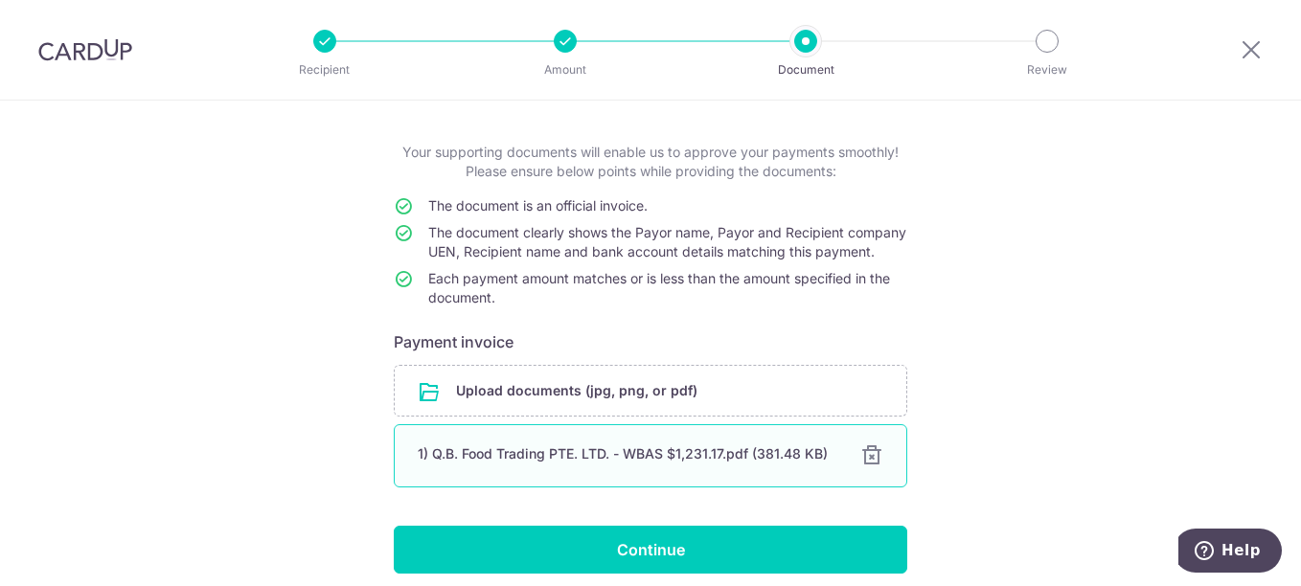
scroll to position [181, 0]
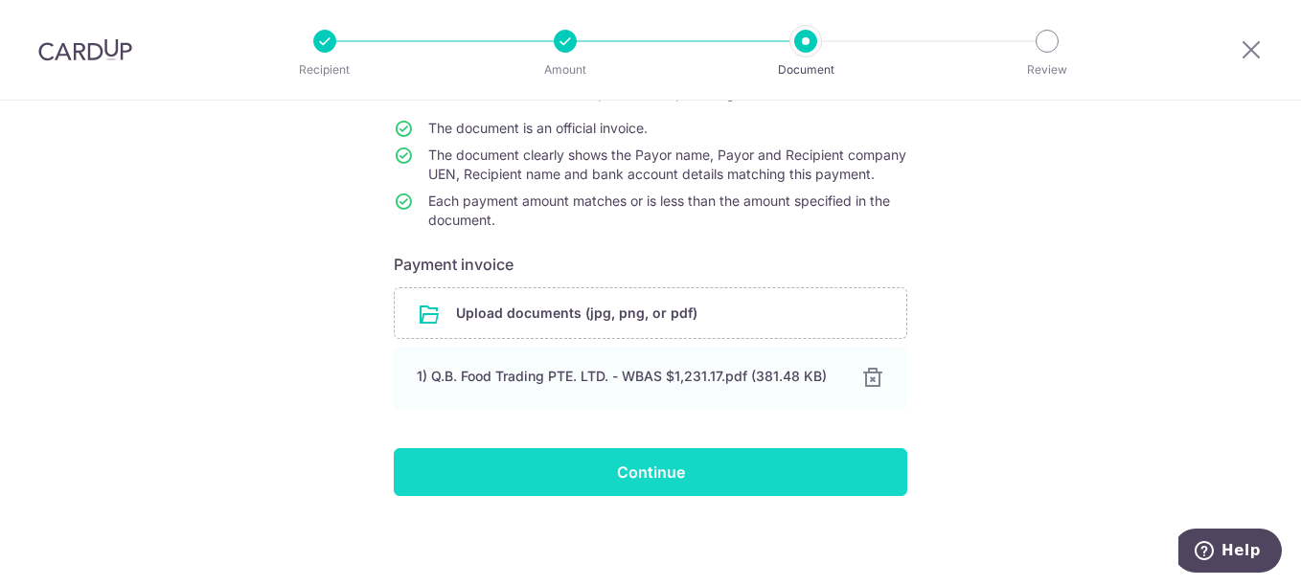
click at [682, 476] on input "Continue" at bounding box center [651, 472] width 514 height 48
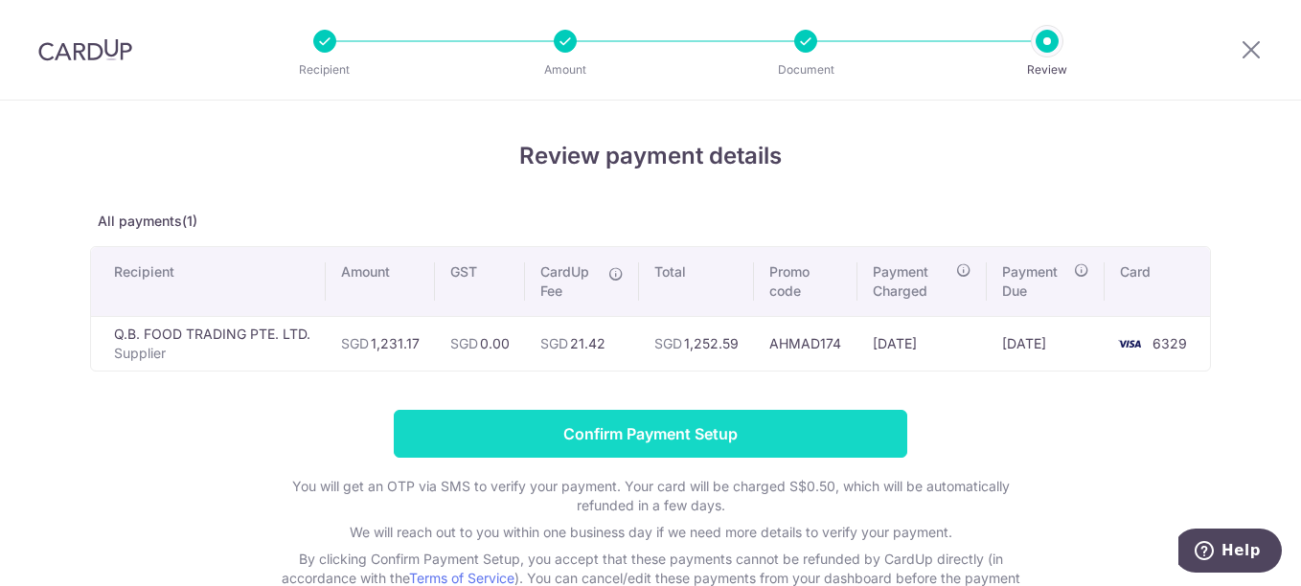
click at [711, 432] on input "Confirm Payment Setup" at bounding box center [651, 434] width 514 height 48
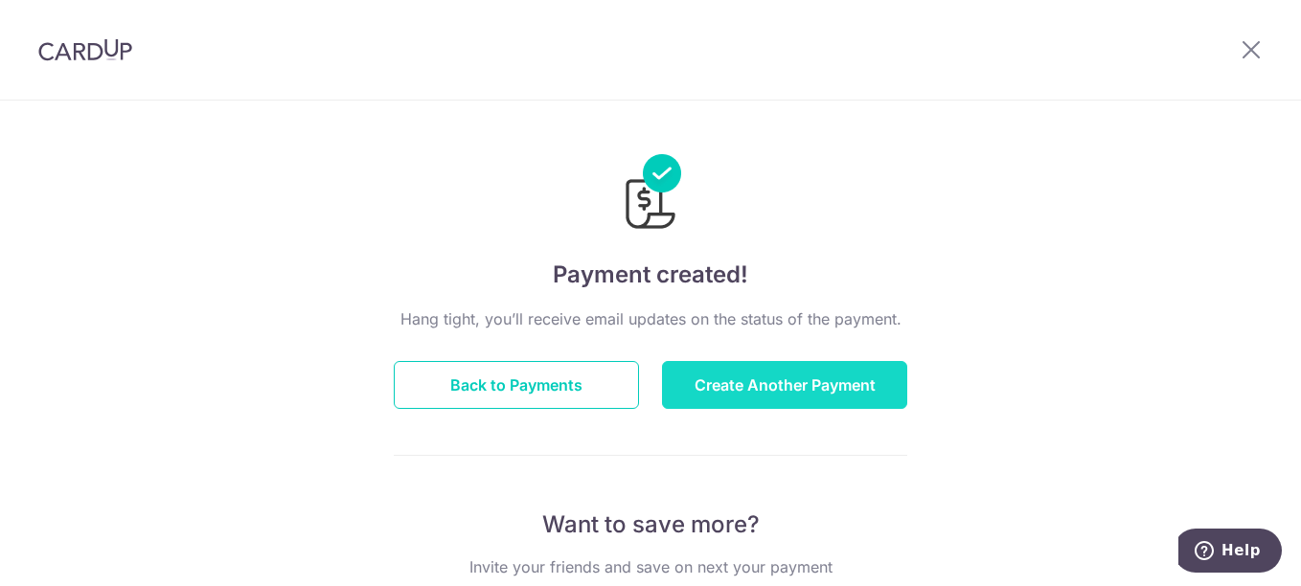
click at [752, 375] on button "Create Another Payment" at bounding box center [784, 385] width 245 height 48
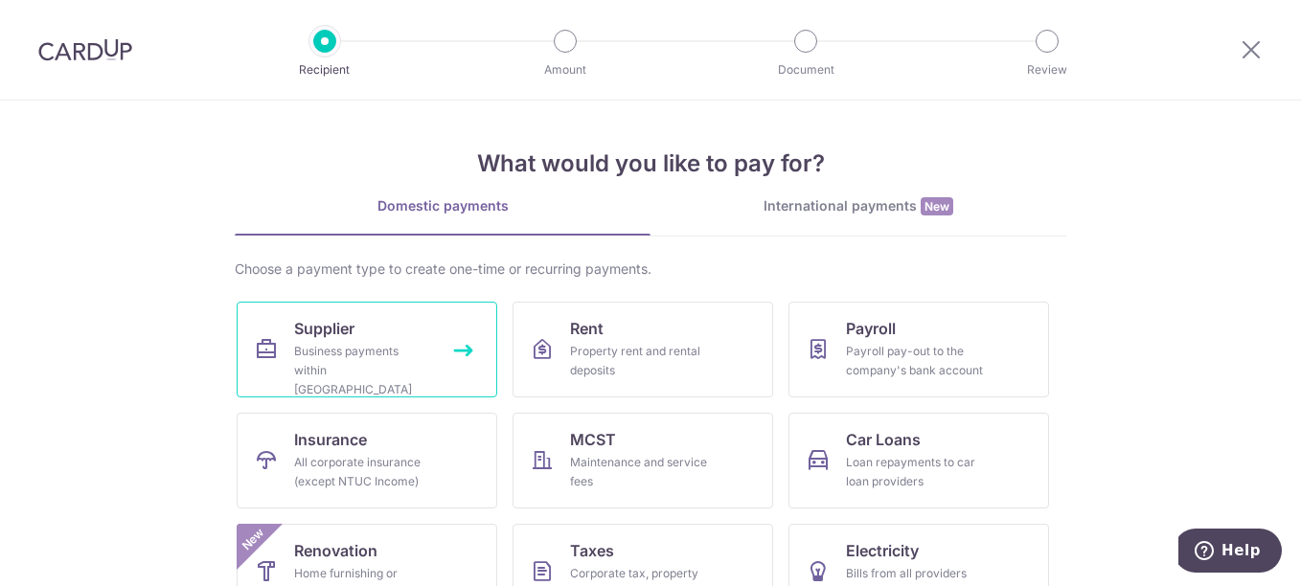
click at [420, 339] on link "Supplier Business payments within Singapore" at bounding box center [367, 350] width 261 height 96
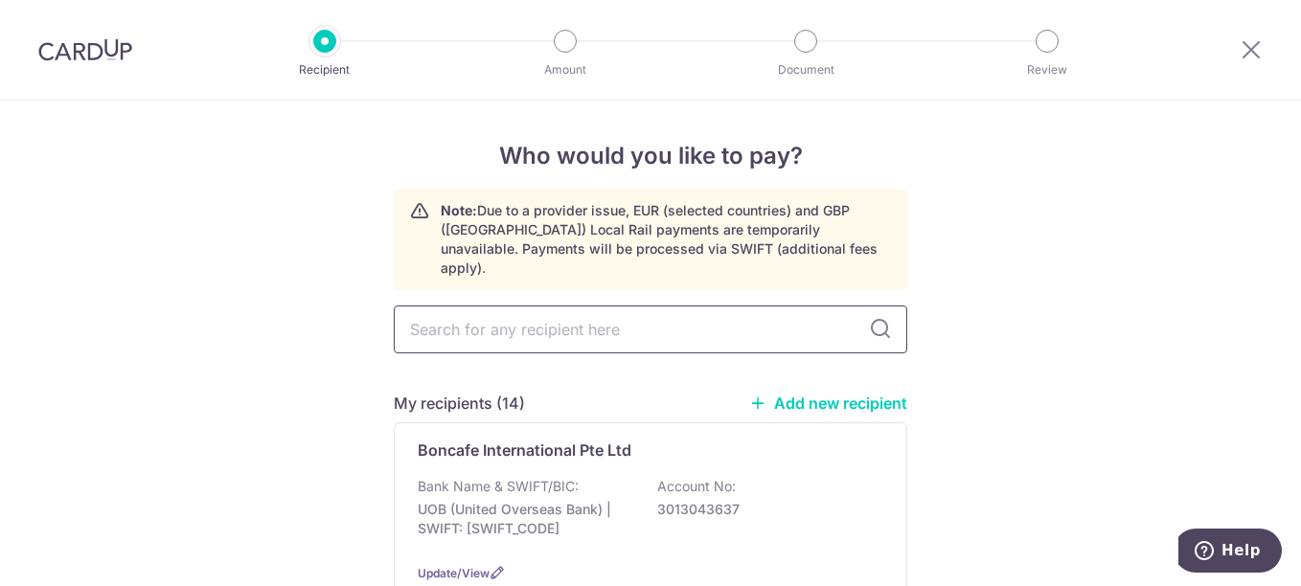
type input "Q"
click at [534, 439] on p "Q.B. FOOD TRADING PTE. LTD." at bounding box center [531, 450] width 227 height 23
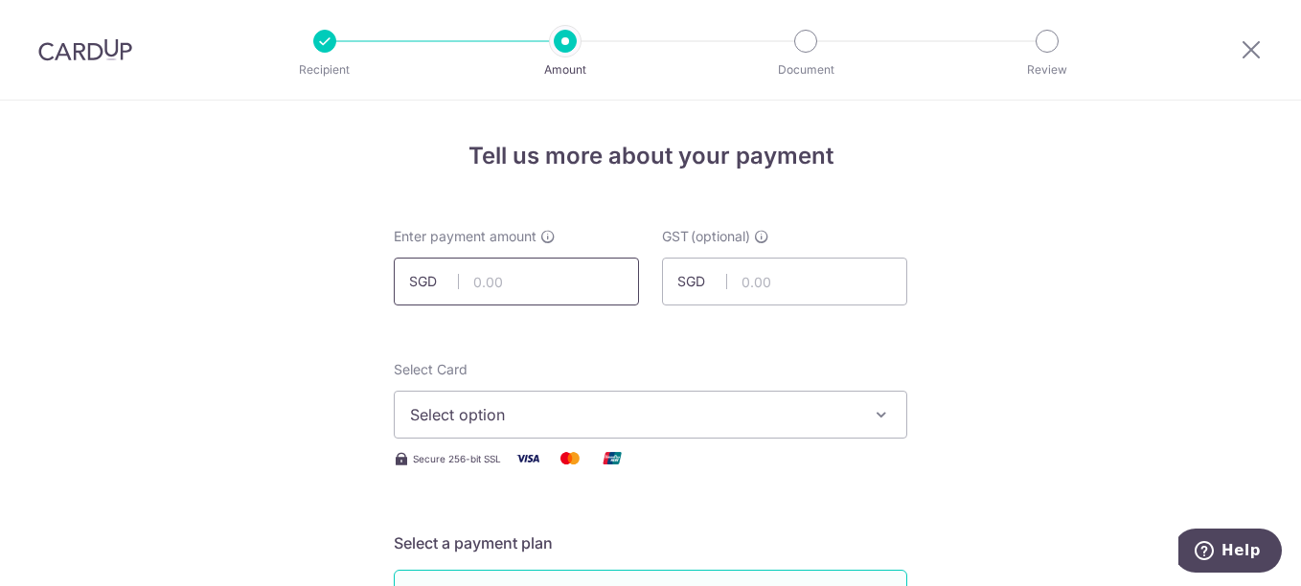
click at [521, 279] on input "text" at bounding box center [516, 282] width 245 height 48
type input "523.20"
click at [563, 414] on span "Select option" at bounding box center [633, 414] width 447 height 23
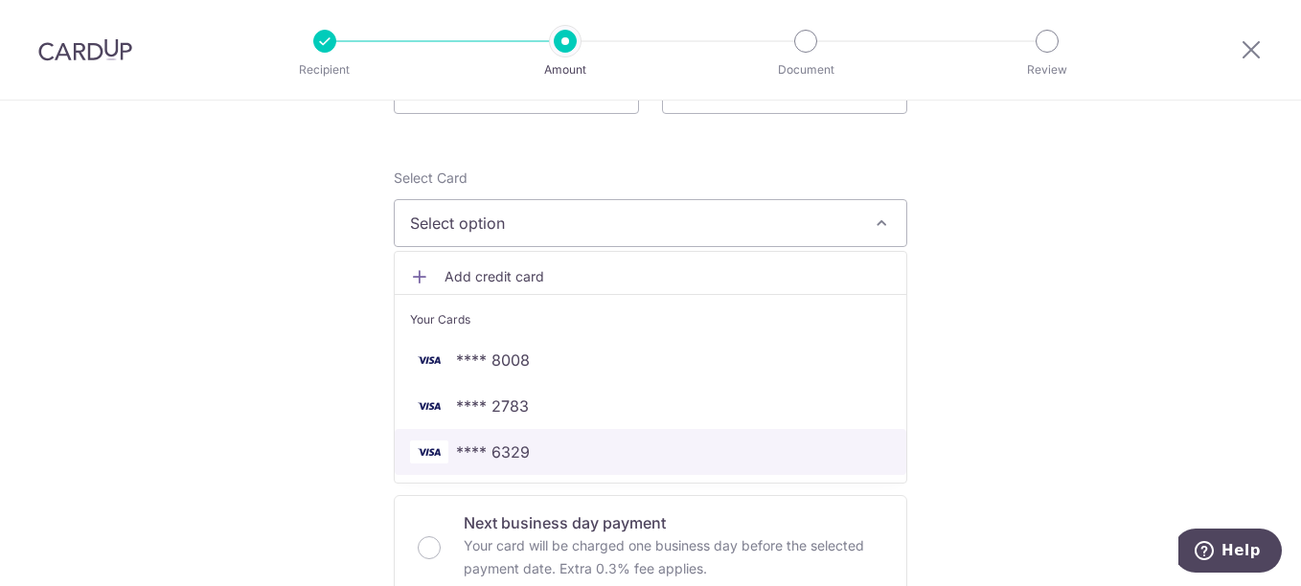
click at [521, 447] on span "**** 6329" at bounding box center [493, 452] width 74 height 23
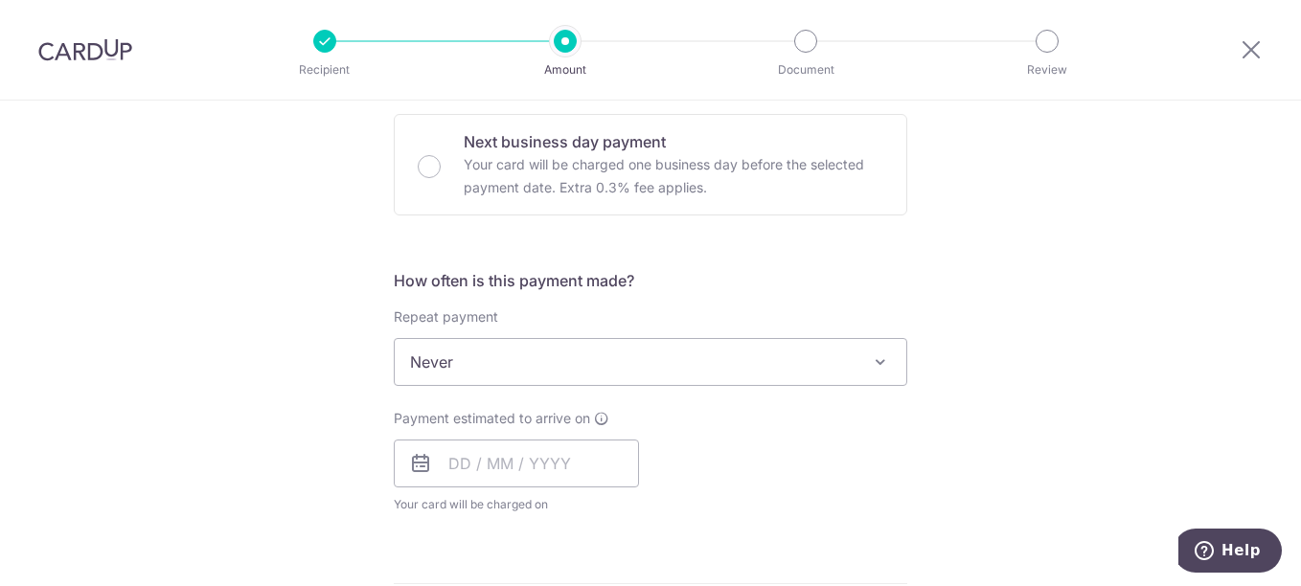
scroll to position [575, 0]
click at [506, 439] on input "text" at bounding box center [516, 462] width 245 height 48
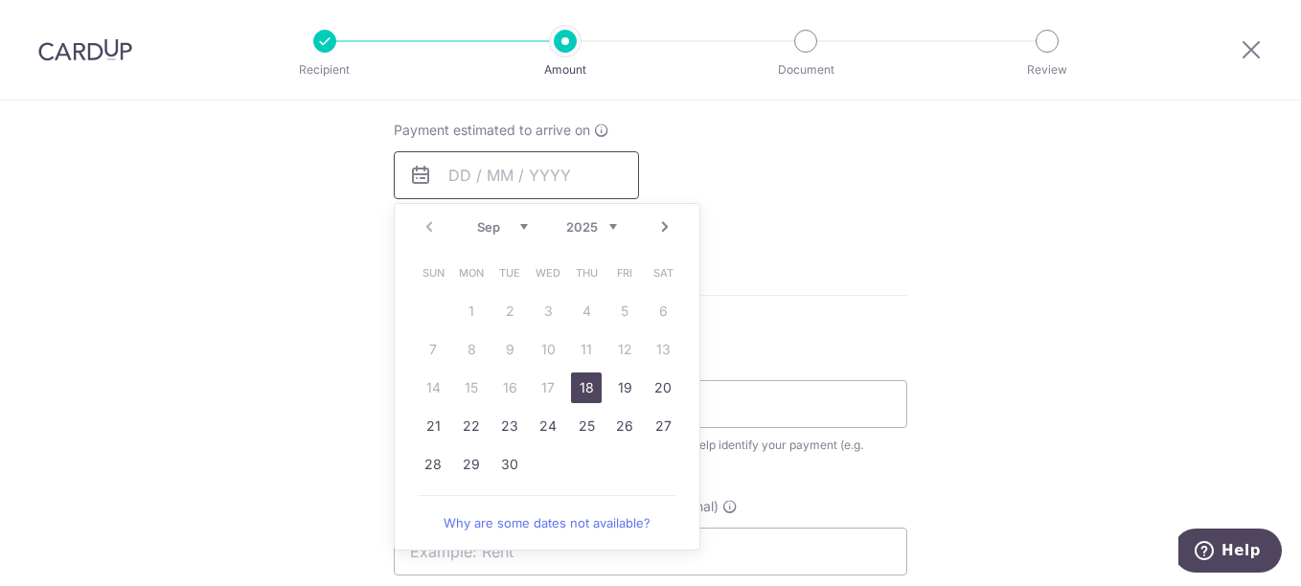
scroll to position [862, 0]
click at [574, 397] on link "18" at bounding box center [586, 387] width 31 height 31
type input "18/09/2025"
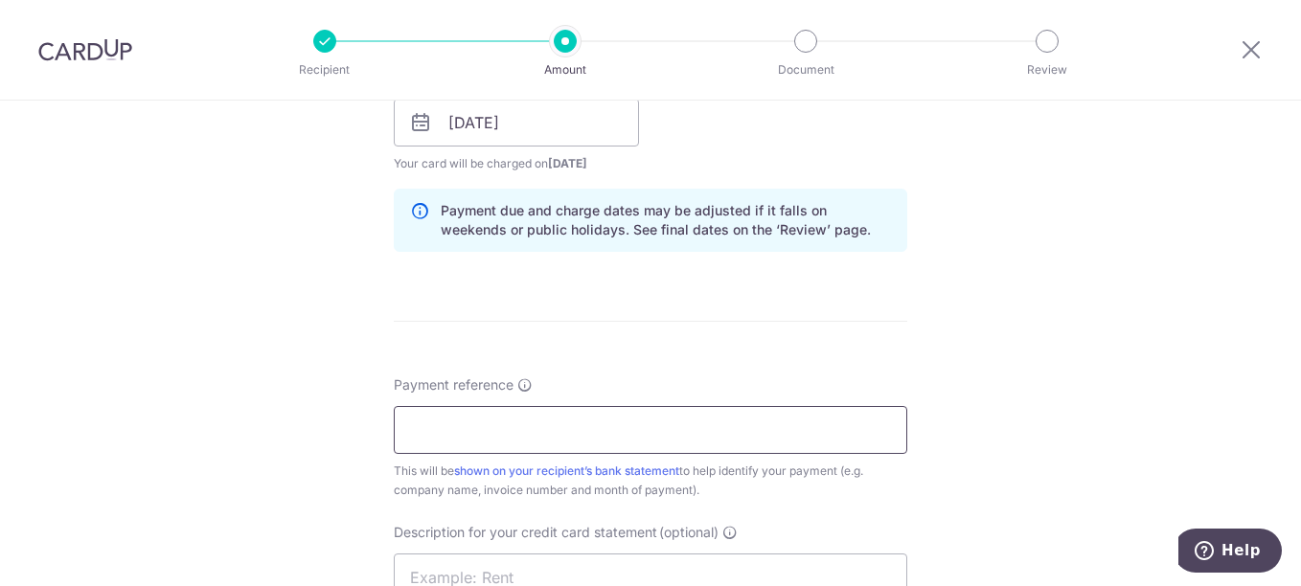
scroll to position [958, 0]
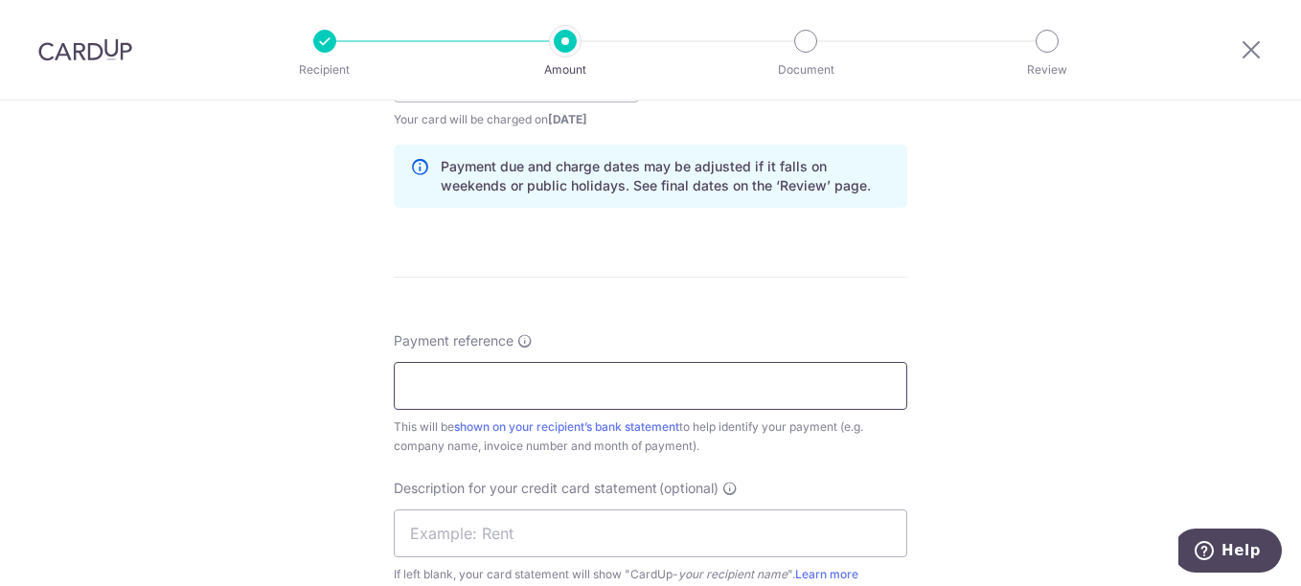
click at [550, 378] on input "Payment reference" at bounding box center [651, 386] width 514 height 48
paste input "ADV Wooly Bagel Joo Chiat Aug 25"
drag, startPoint x: 538, startPoint y: 381, endPoint x: 604, endPoint y: 380, distance: 65.2
click at [604, 380] on input "ADV Wooly Bagel Joo Chiat Aug 25" at bounding box center [651, 386] width 514 height 48
type input "ADV Wooly Bagel Rangoon Aug 25"
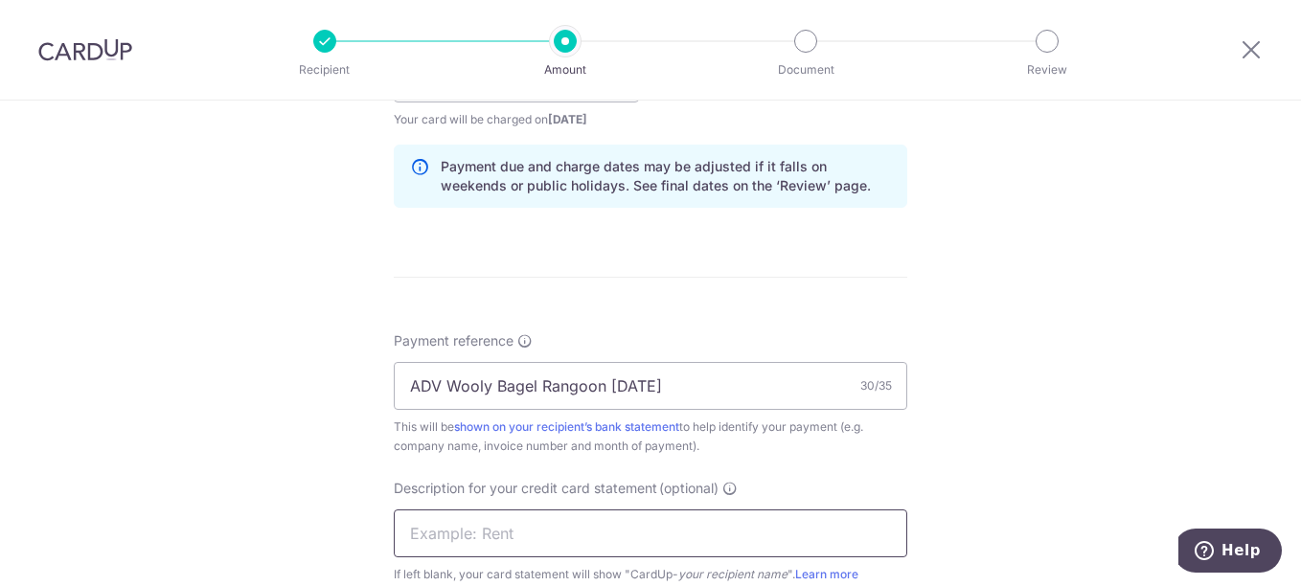
click at [555, 536] on input "text" at bounding box center [651, 534] width 514 height 48
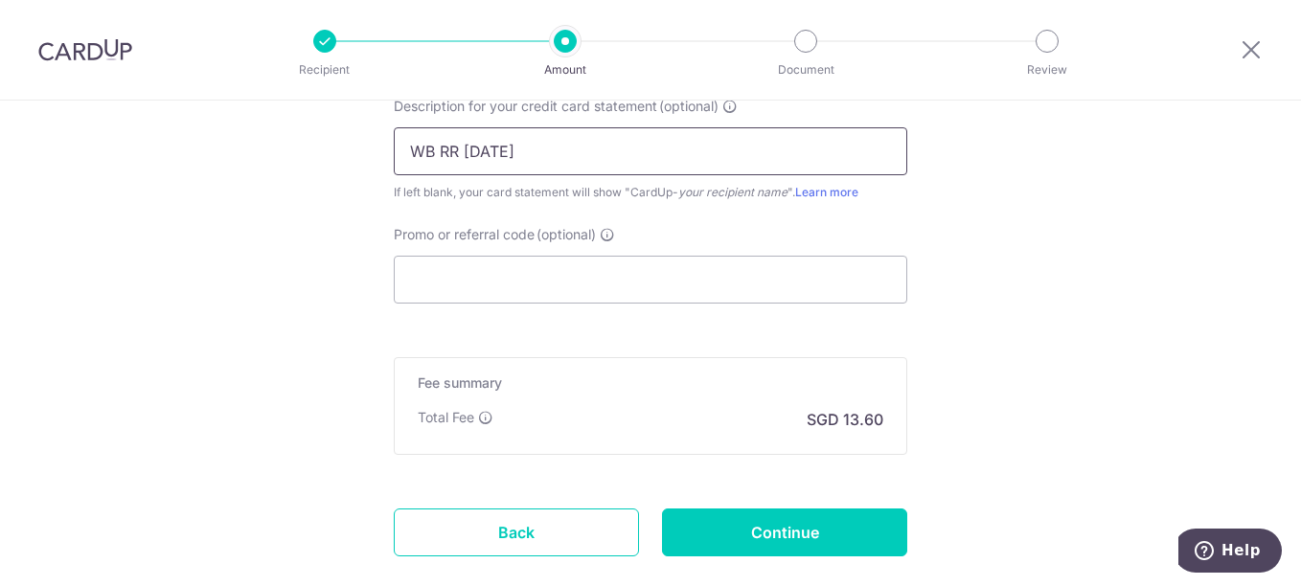
scroll to position [1341, 0]
type input "WB RR Aug 25"
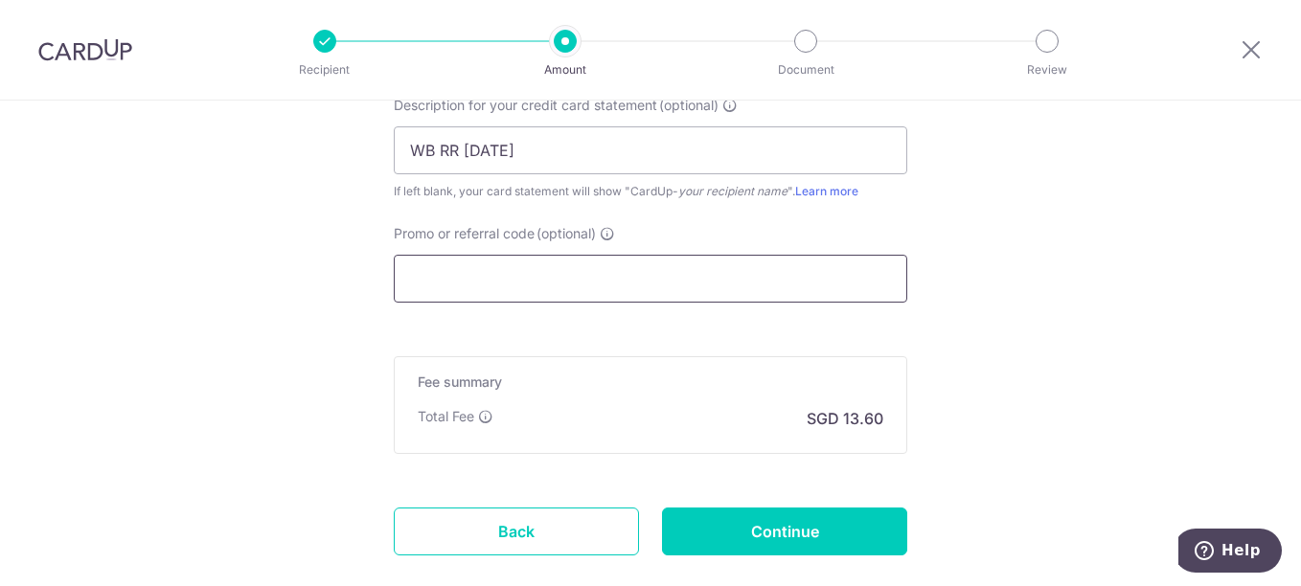
click at [538, 279] on input "Promo or referral code (optional)" at bounding box center [651, 279] width 514 height 48
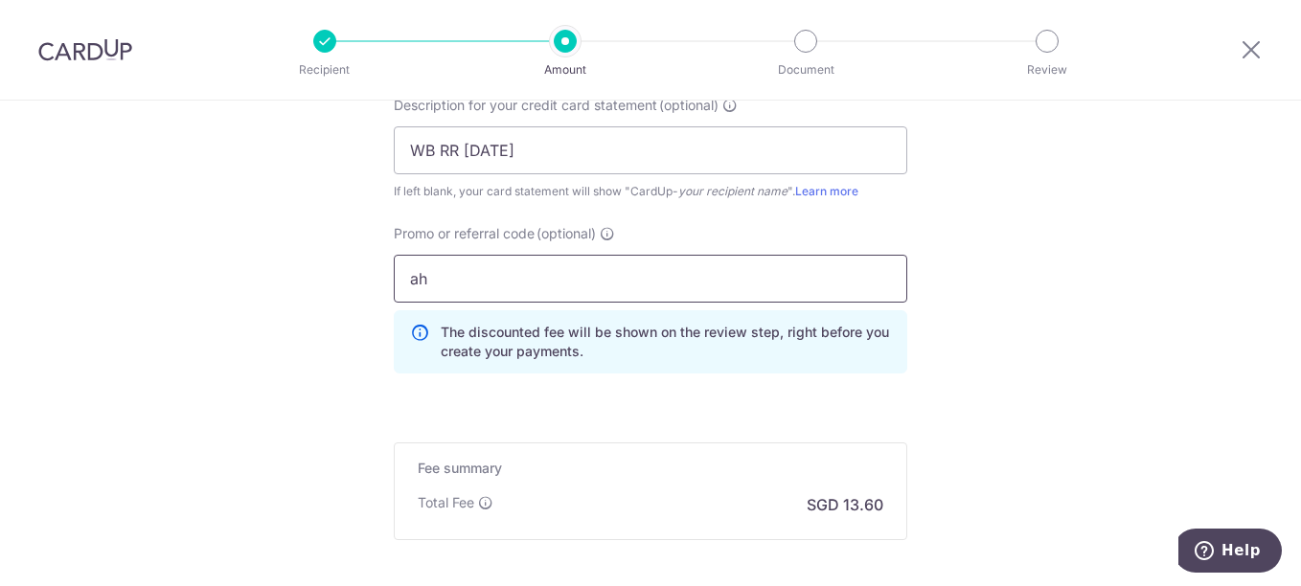
type input "a"
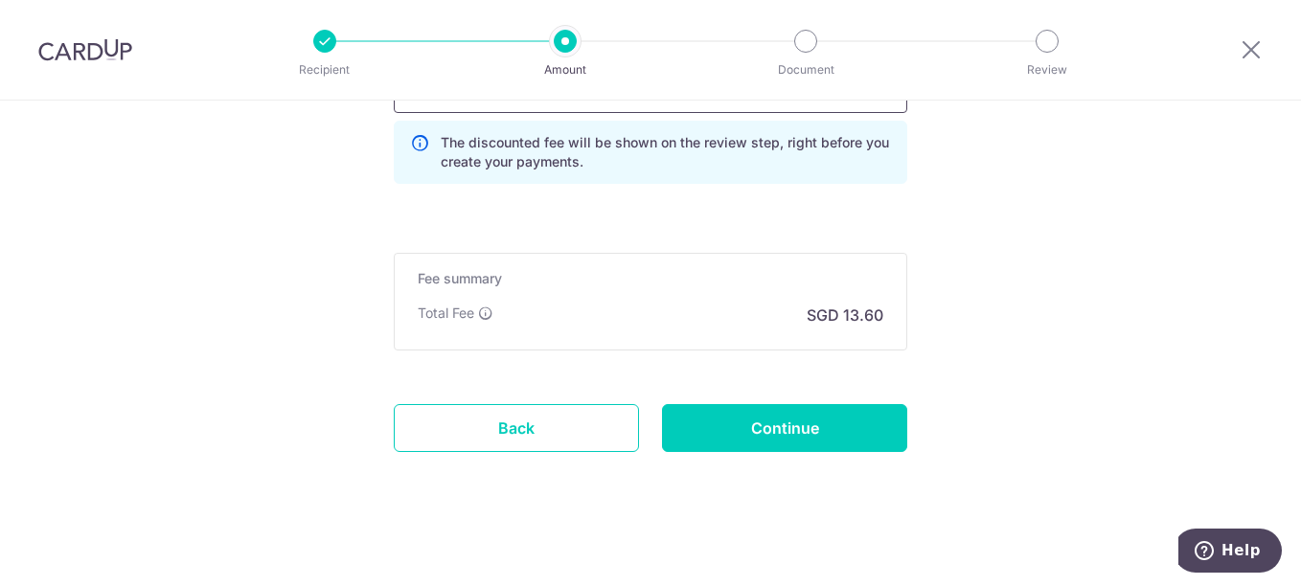
scroll to position [1541, 0]
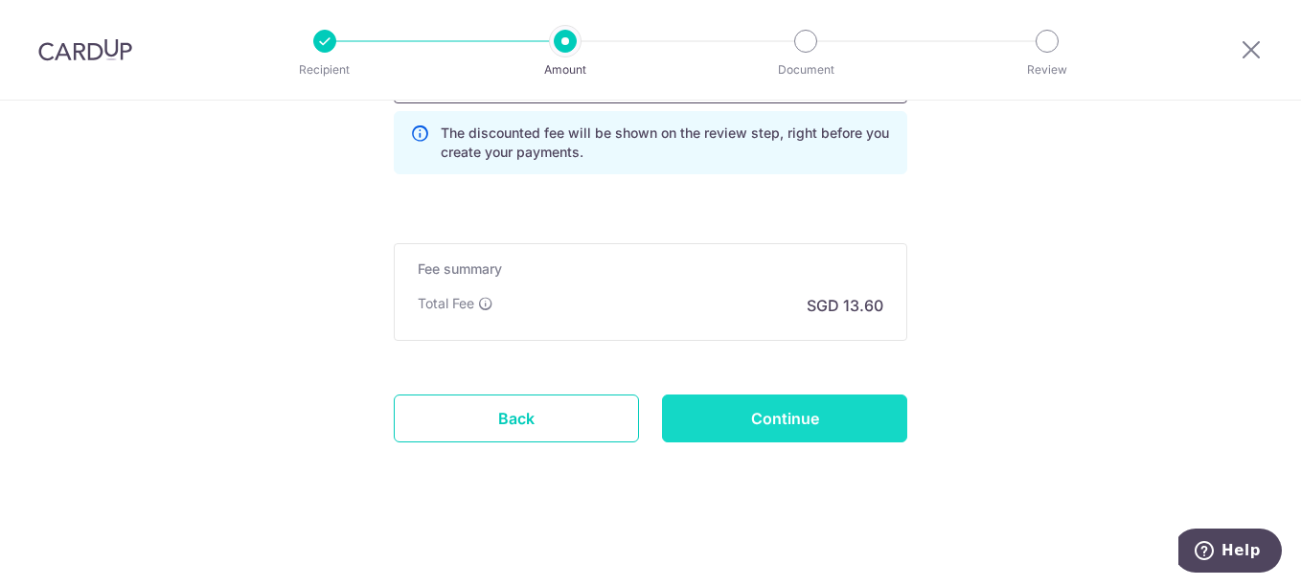
type input "AHMAD174"
click at [758, 401] on input "Continue" at bounding box center [784, 419] width 245 height 48
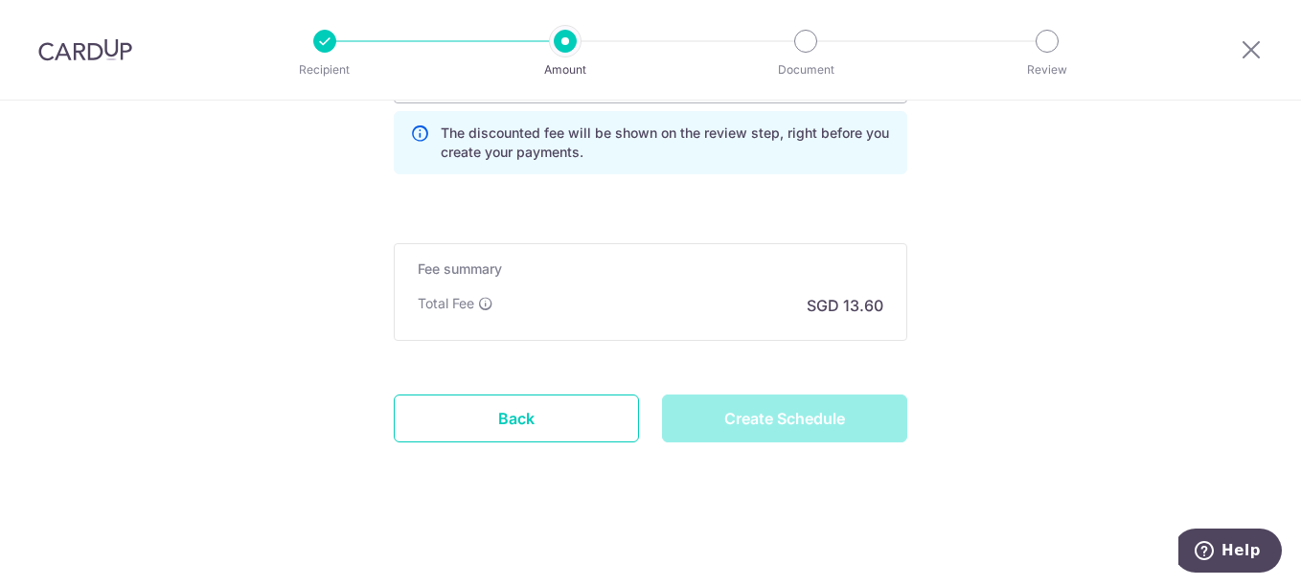
type input "Create Schedule"
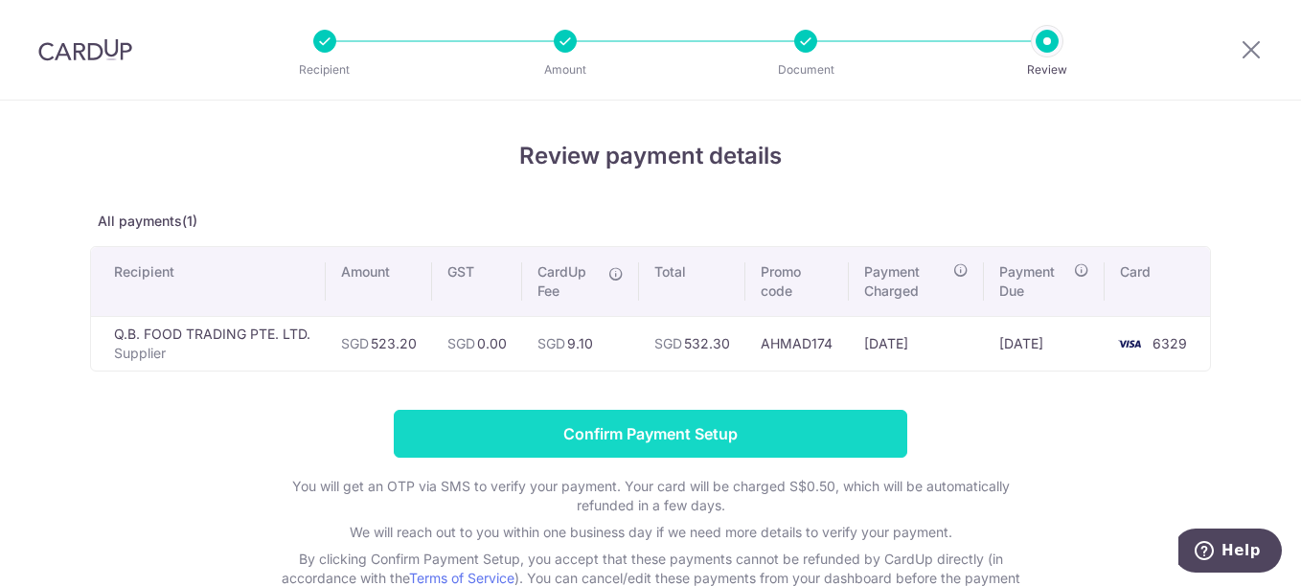
click at [657, 429] on input "Confirm Payment Setup" at bounding box center [651, 434] width 514 height 48
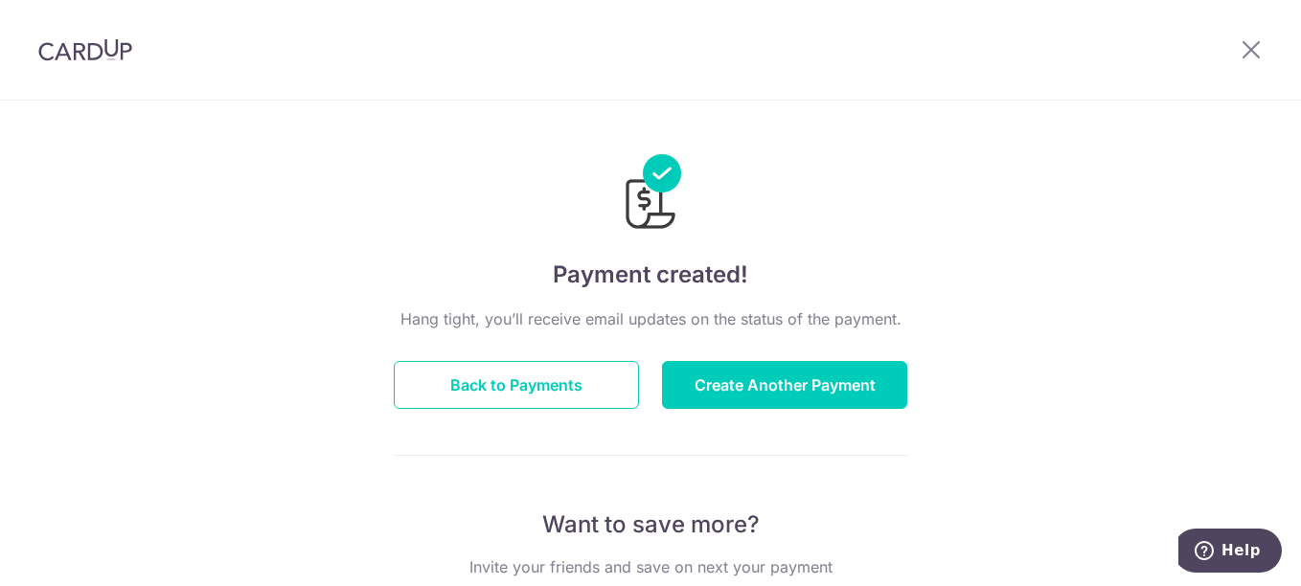
click at [1257, 34] on div at bounding box center [1252, 50] width 100 height 100
click at [1253, 41] on icon at bounding box center [1251, 49] width 23 height 24
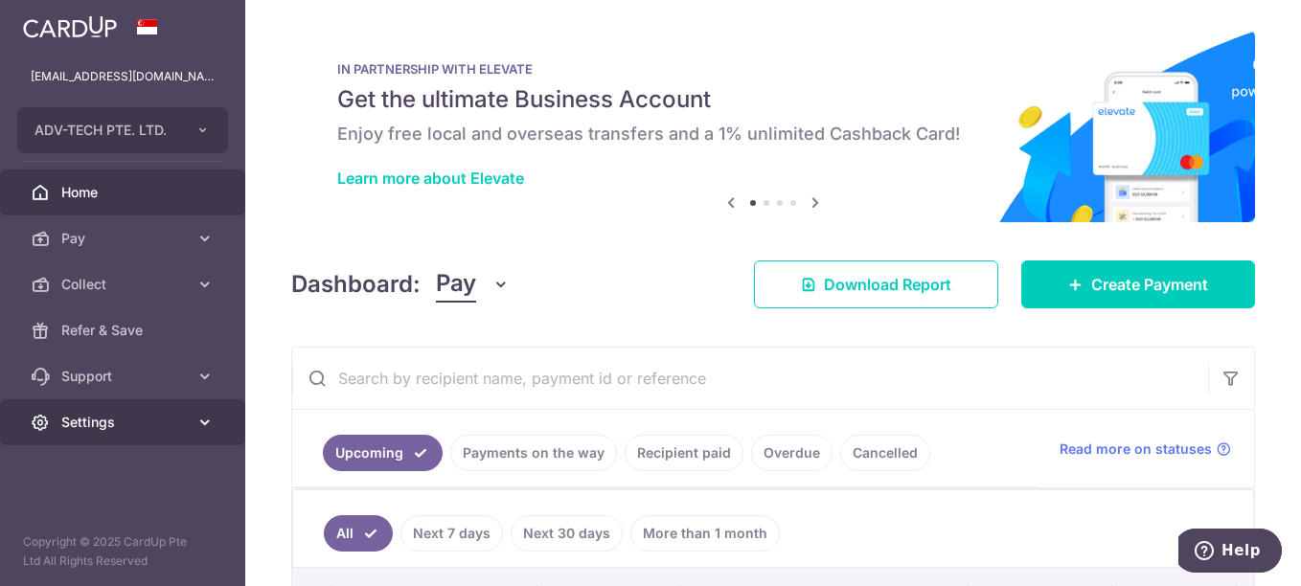
click at [148, 427] on span "Settings" at bounding box center [124, 422] width 126 height 19
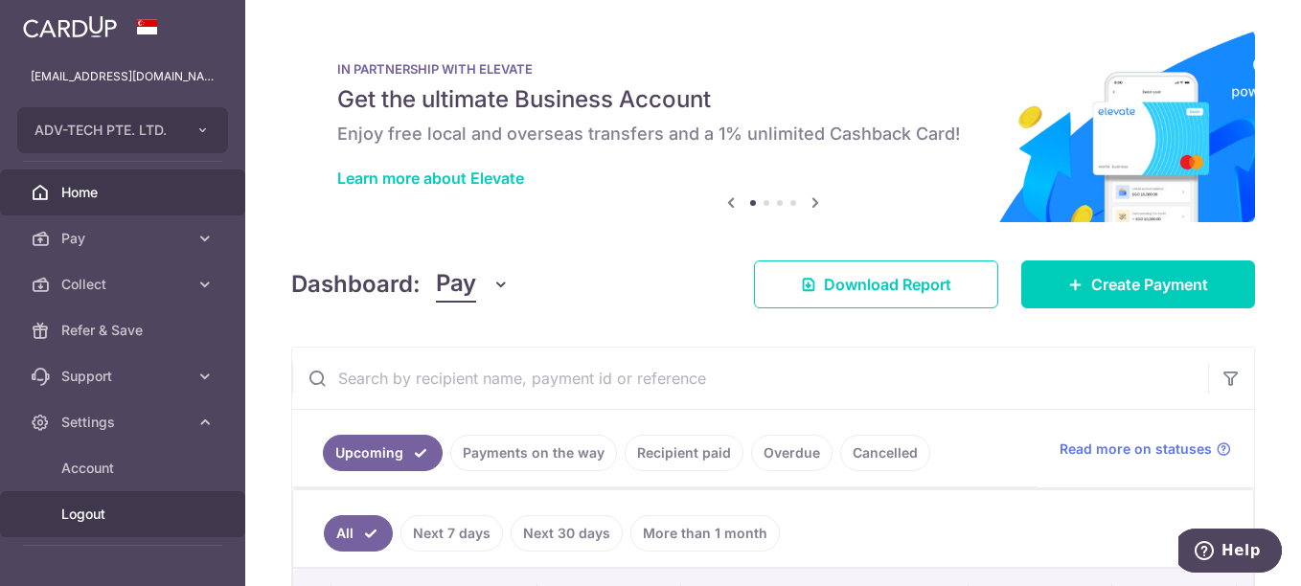
click at [136, 507] on span "Logout" at bounding box center [124, 514] width 126 height 19
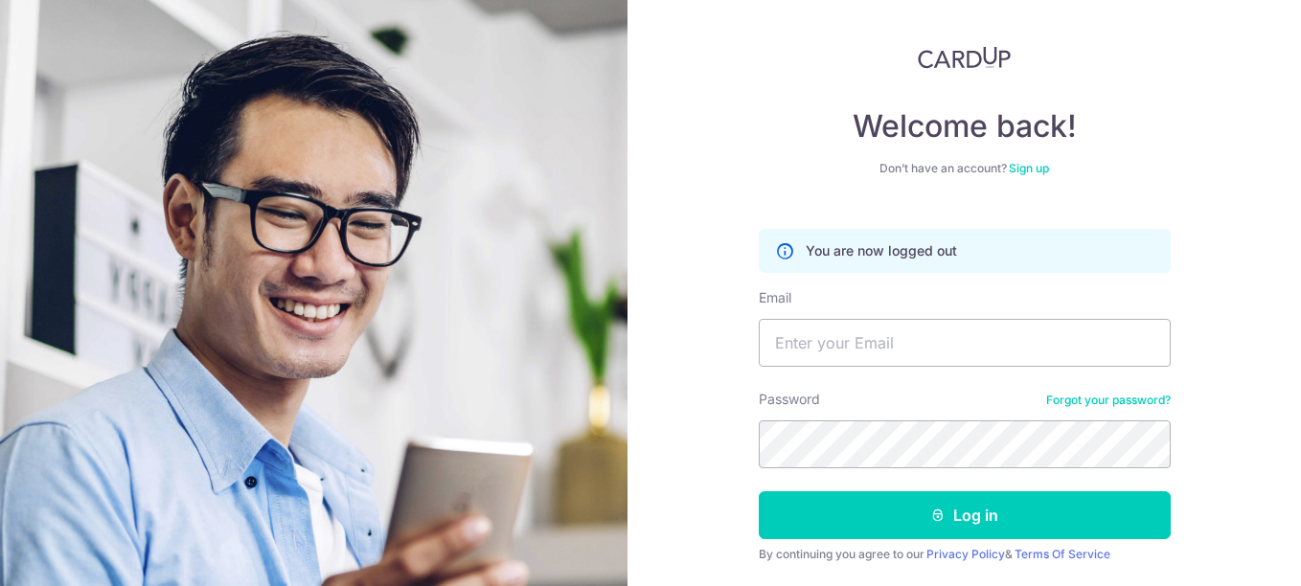
scroll to position [81, 0]
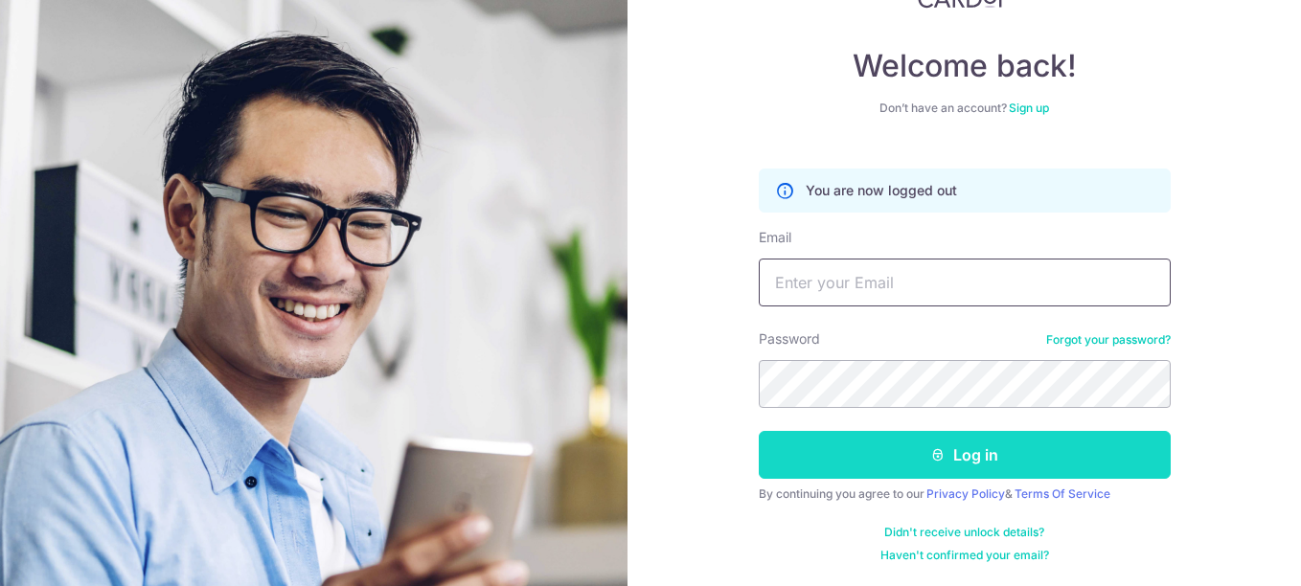
type input "[EMAIL_ADDRESS][DOMAIN_NAME]"
click at [974, 466] on button "Log in" at bounding box center [965, 455] width 412 height 48
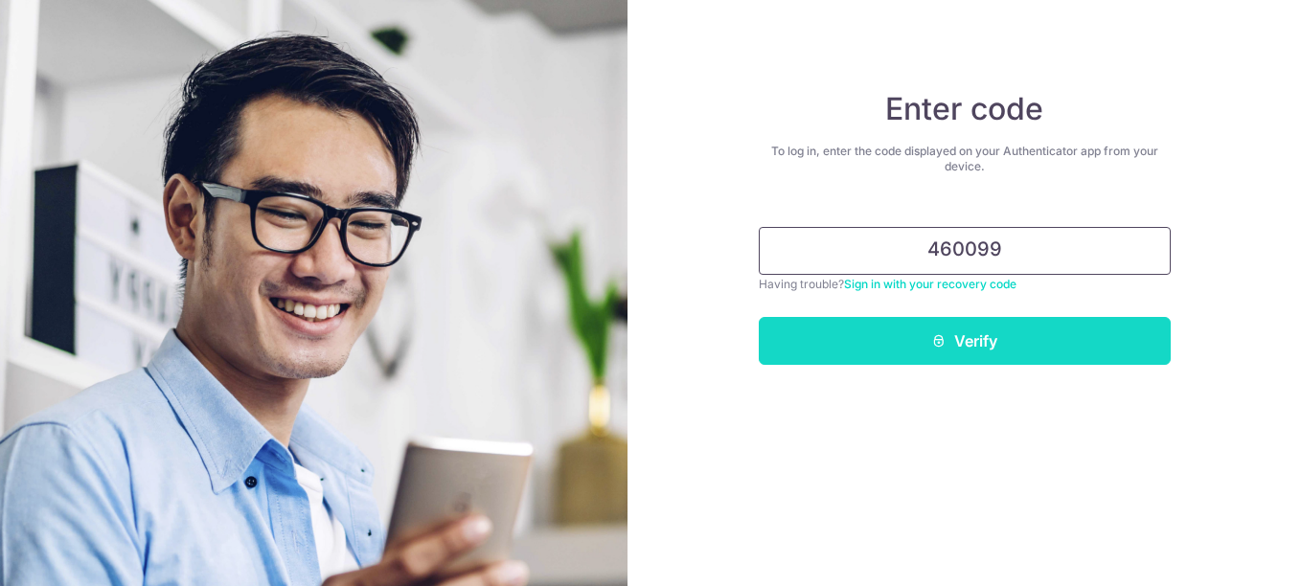
type input "460099"
click at [971, 340] on button "Verify" at bounding box center [965, 341] width 412 height 48
